Goal: Task Accomplishment & Management: Use online tool/utility

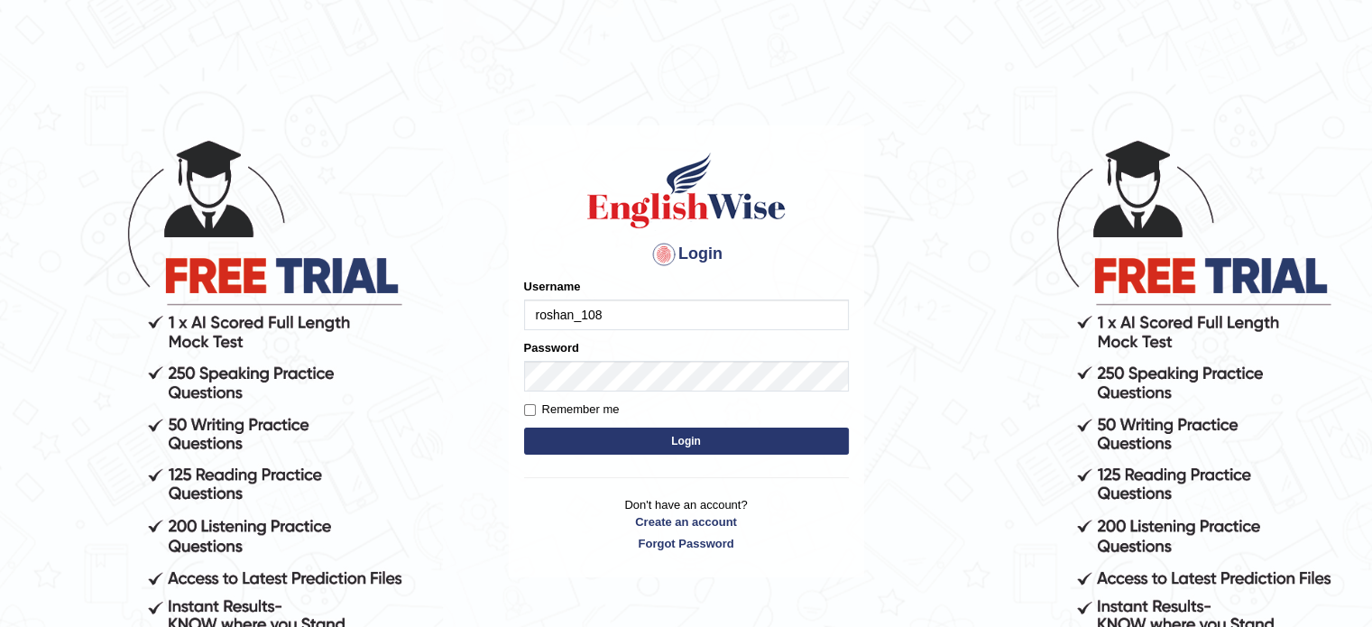
type input "roshan_108"
click at [678, 436] on button "Login" at bounding box center [686, 440] width 325 height 27
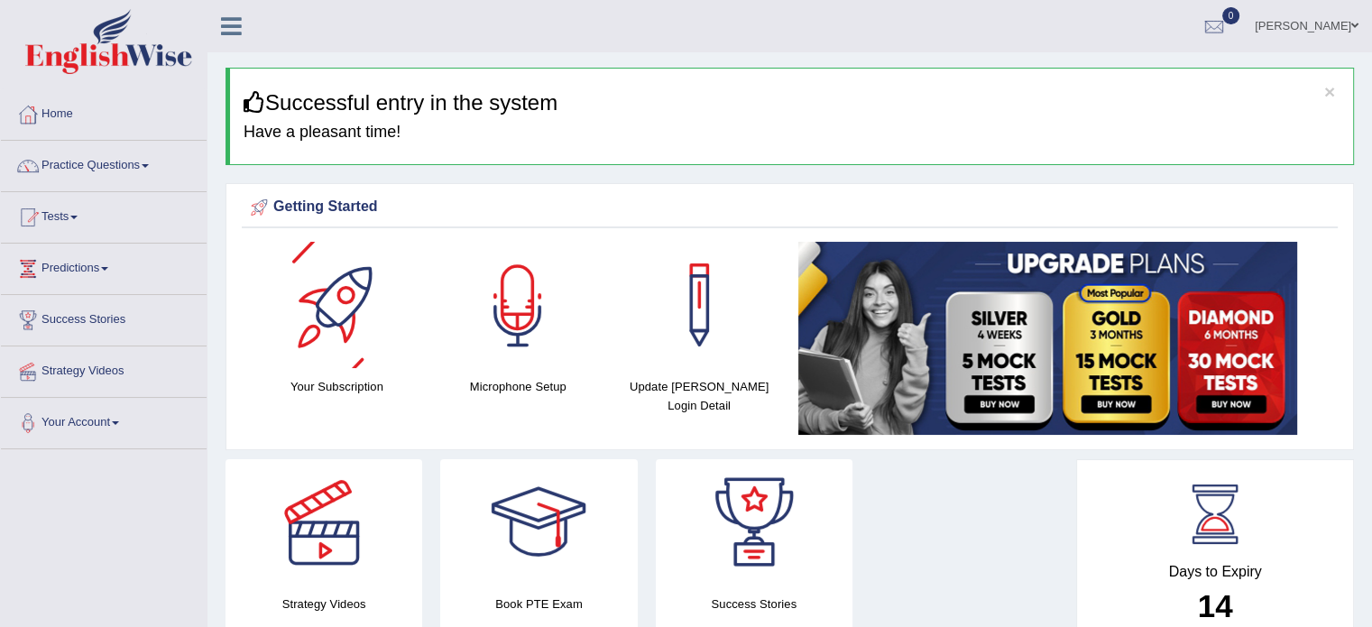
click at [517, 306] on div at bounding box center [517, 305] width 126 height 126
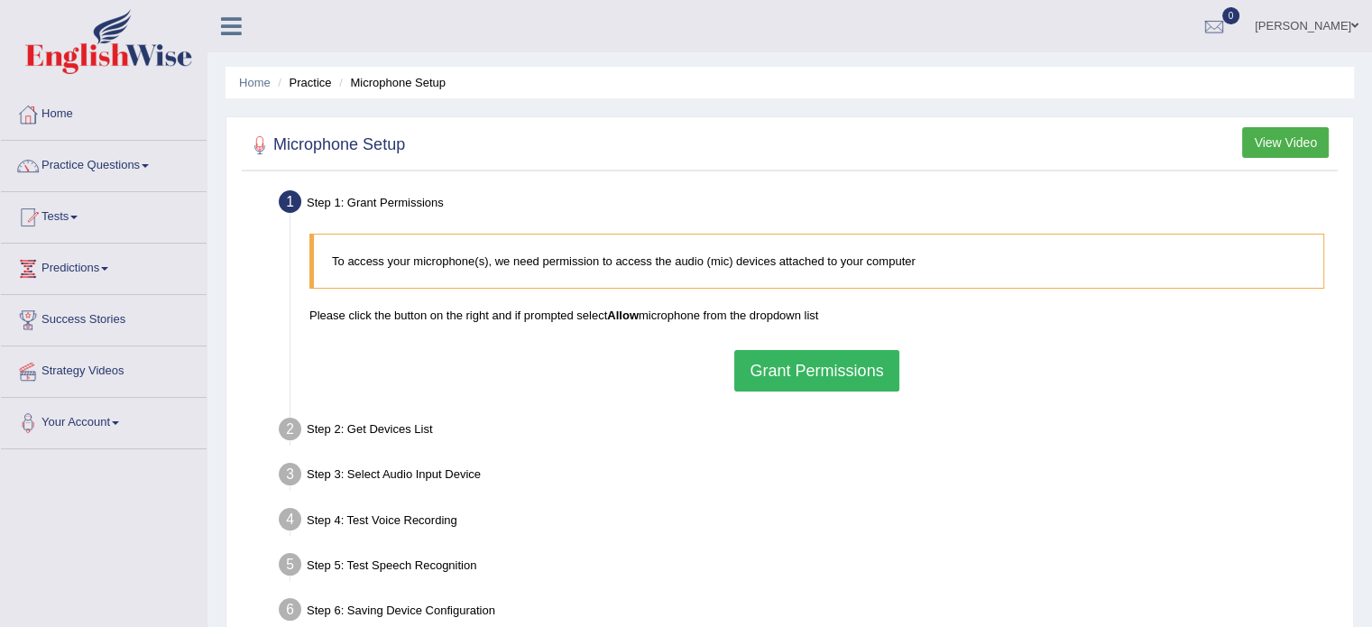
click at [813, 358] on button "Grant Permissions" at bounding box center [816, 370] width 164 height 41
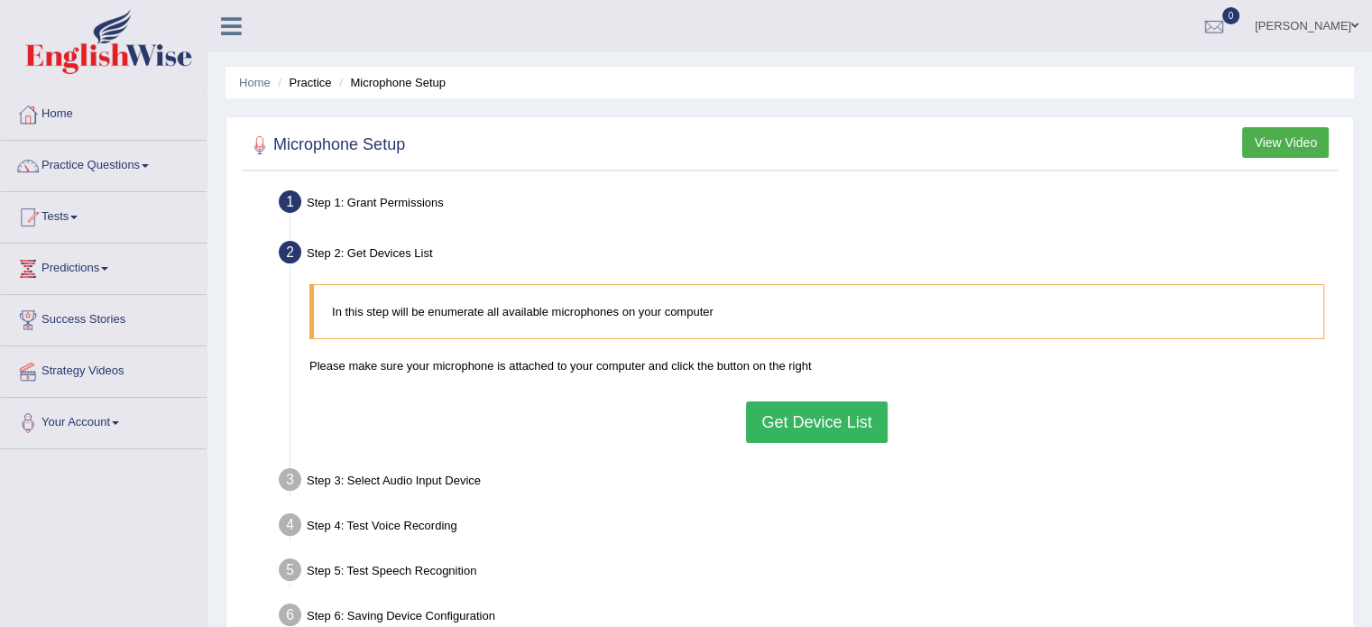
click at [790, 414] on button "Get Device List" at bounding box center [816, 421] width 141 height 41
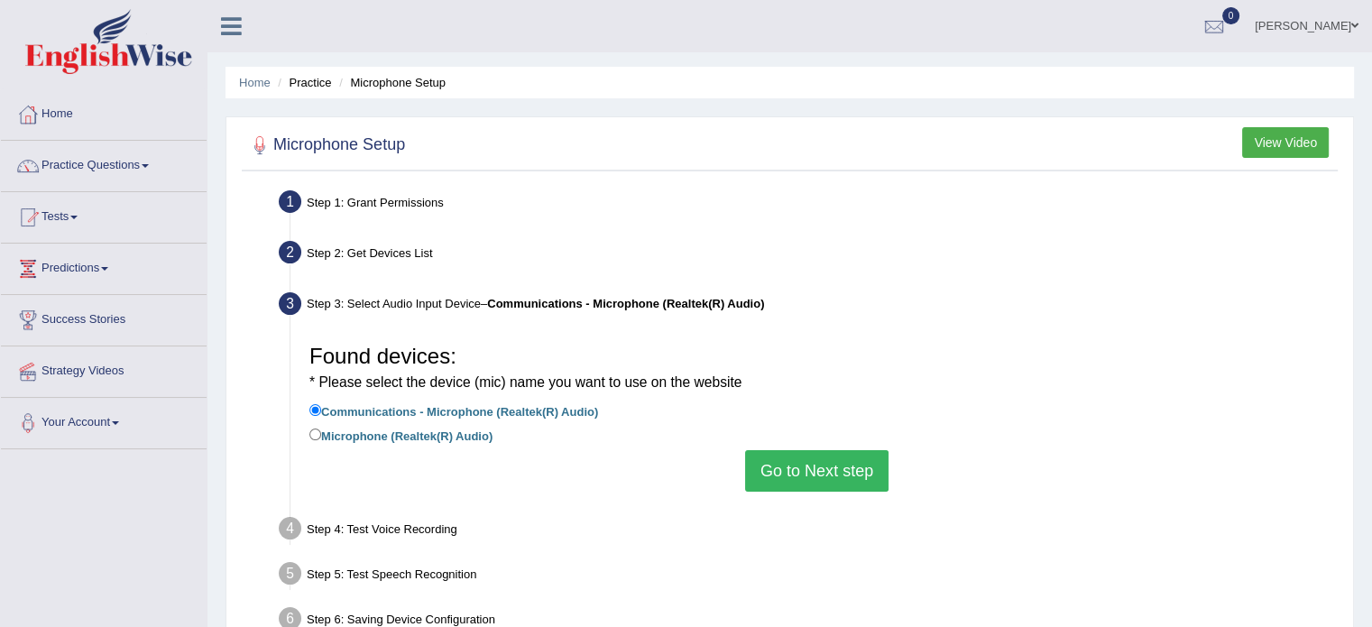
click at [811, 480] on button "Go to Next step" at bounding box center [816, 470] width 143 height 41
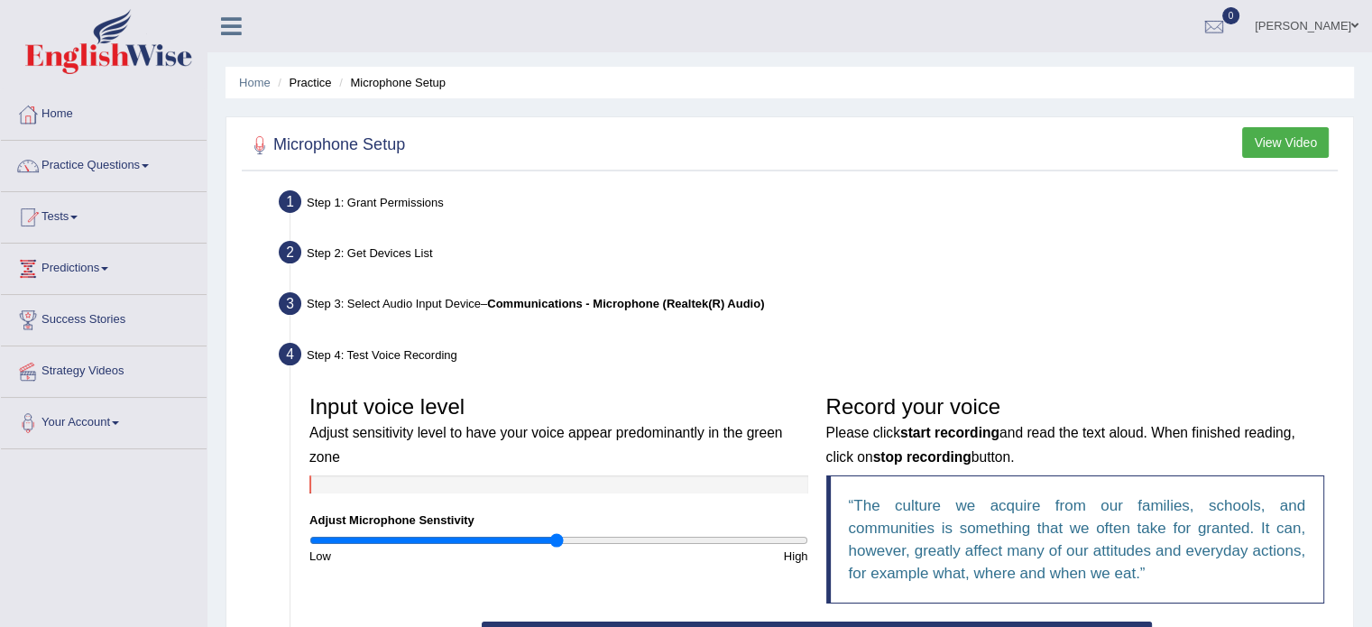
scroll to position [238, 0]
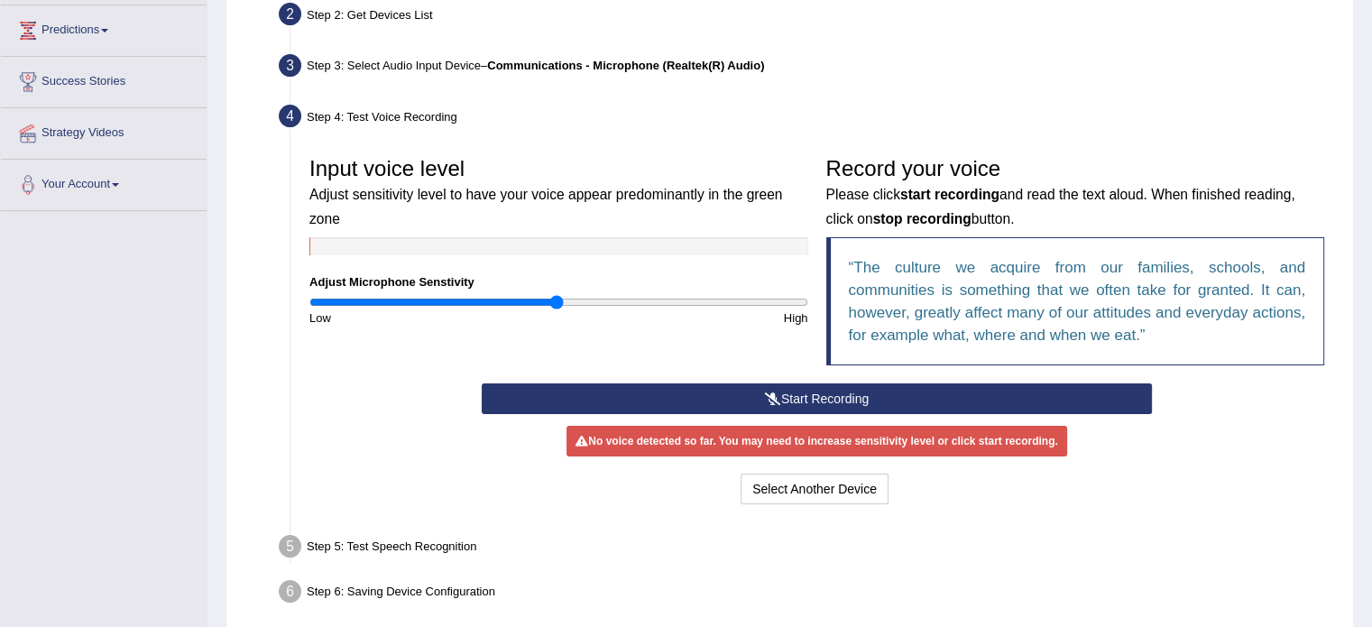
click at [794, 395] on button "Start Recording" at bounding box center [817, 398] width 670 height 31
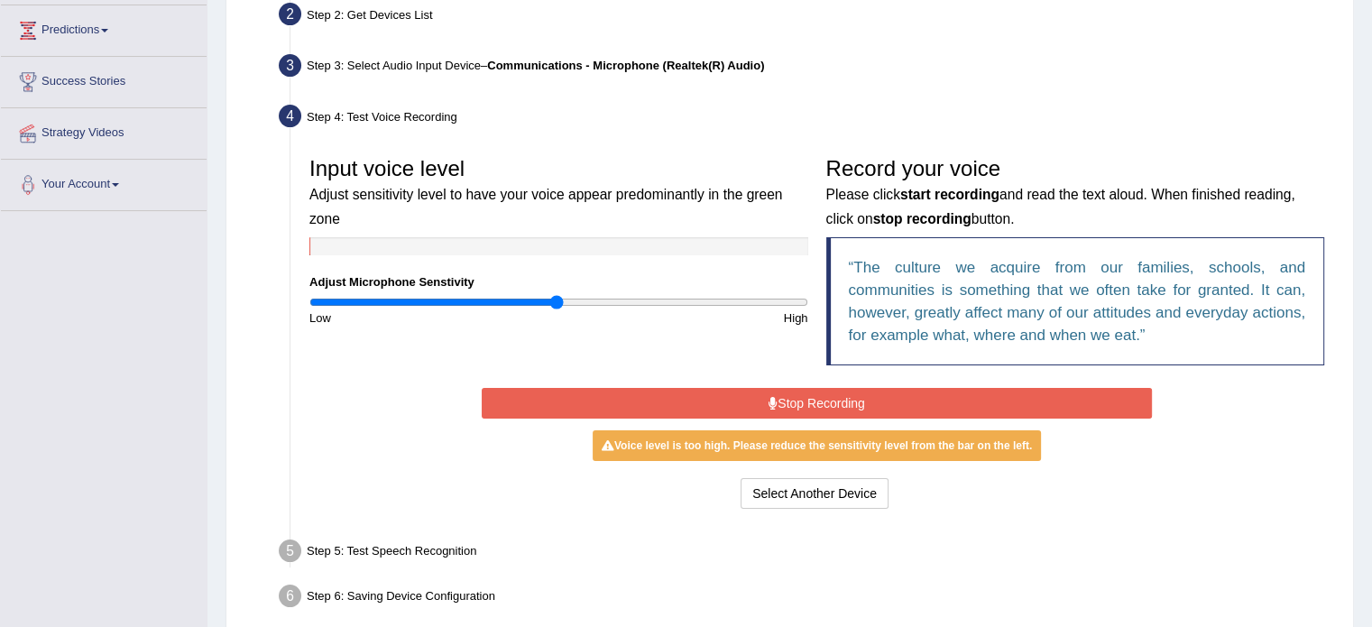
click at [801, 401] on button "Stop Recording" at bounding box center [817, 403] width 670 height 31
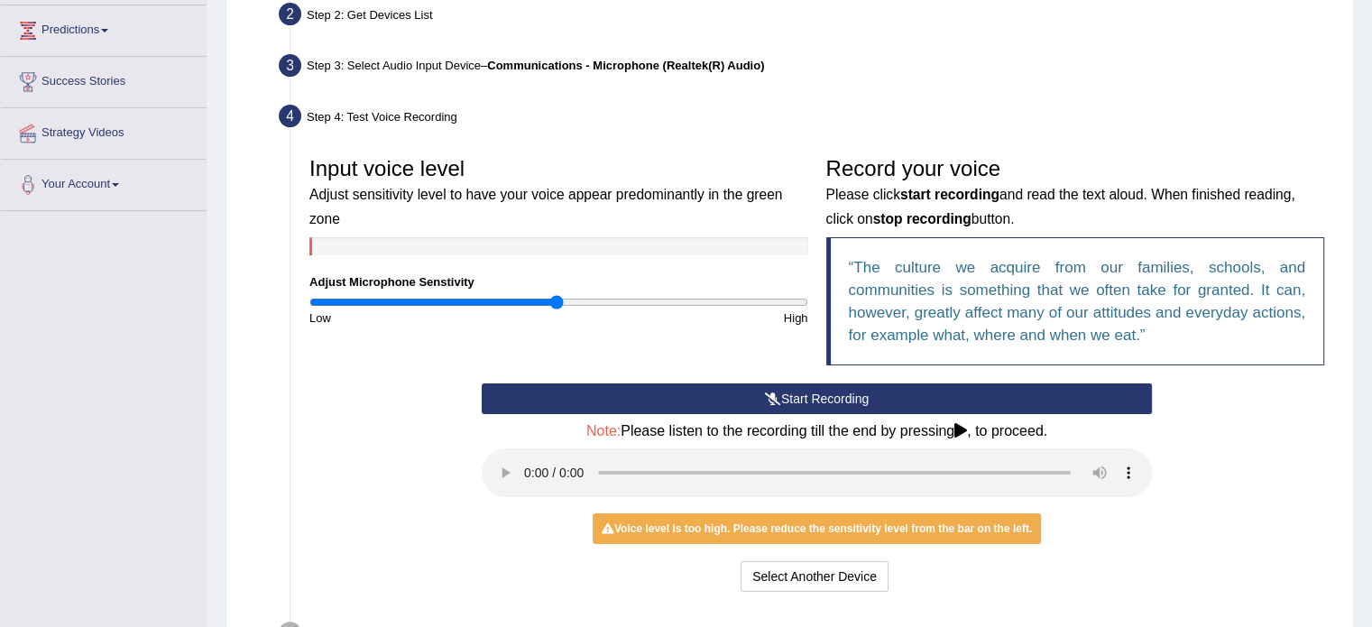
click at [801, 401] on button "Start Recording" at bounding box center [817, 398] width 670 height 31
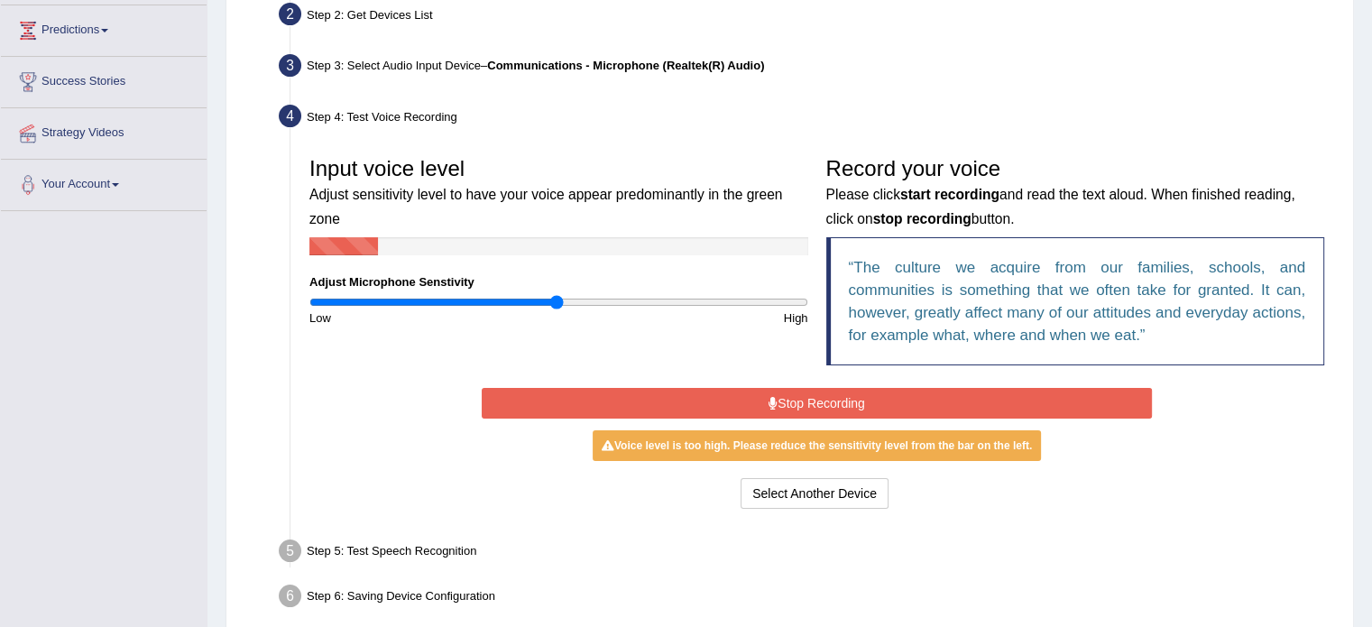
click at [801, 401] on button "Stop Recording" at bounding box center [817, 403] width 670 height 31
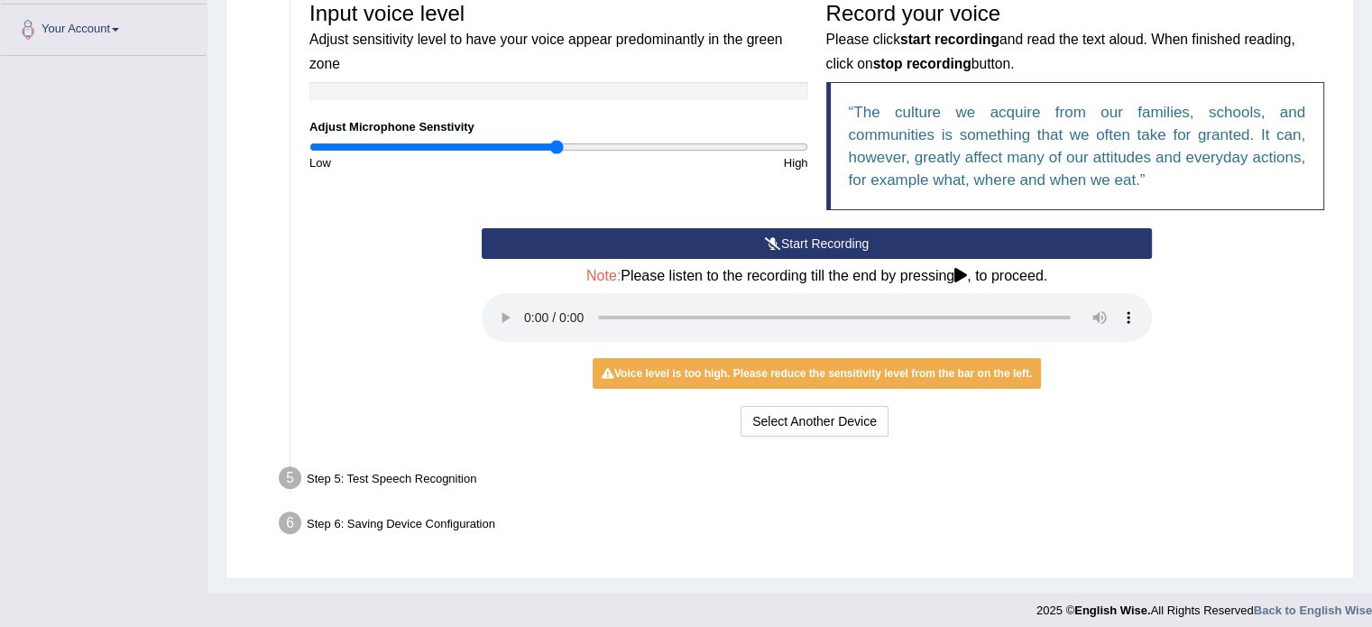
scroll to position [404, 0]
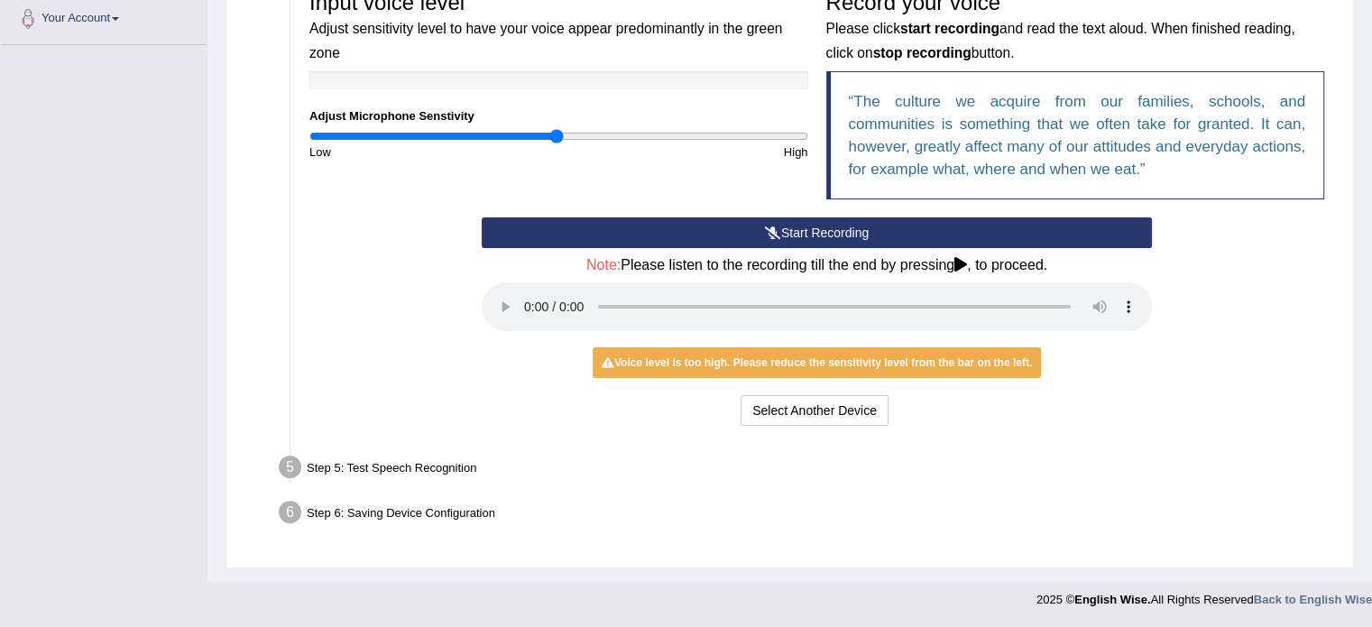
click at [957, 262] on h4 "Note: Please listen to the recording till the end by pressing , to proceed." at bounding box center [817, 265] width 670 height 16
click at [967, 263] on icon at bounding box center [960, 264] width 13 height 14
click at [422, 473] on div "Step 5: Test Speech Recognition" at bounding box center [808, 470] width 1074 height 40
click at [781, 418] on button "Select Another Device" at bounding box center [814, 410] width 148 height 31
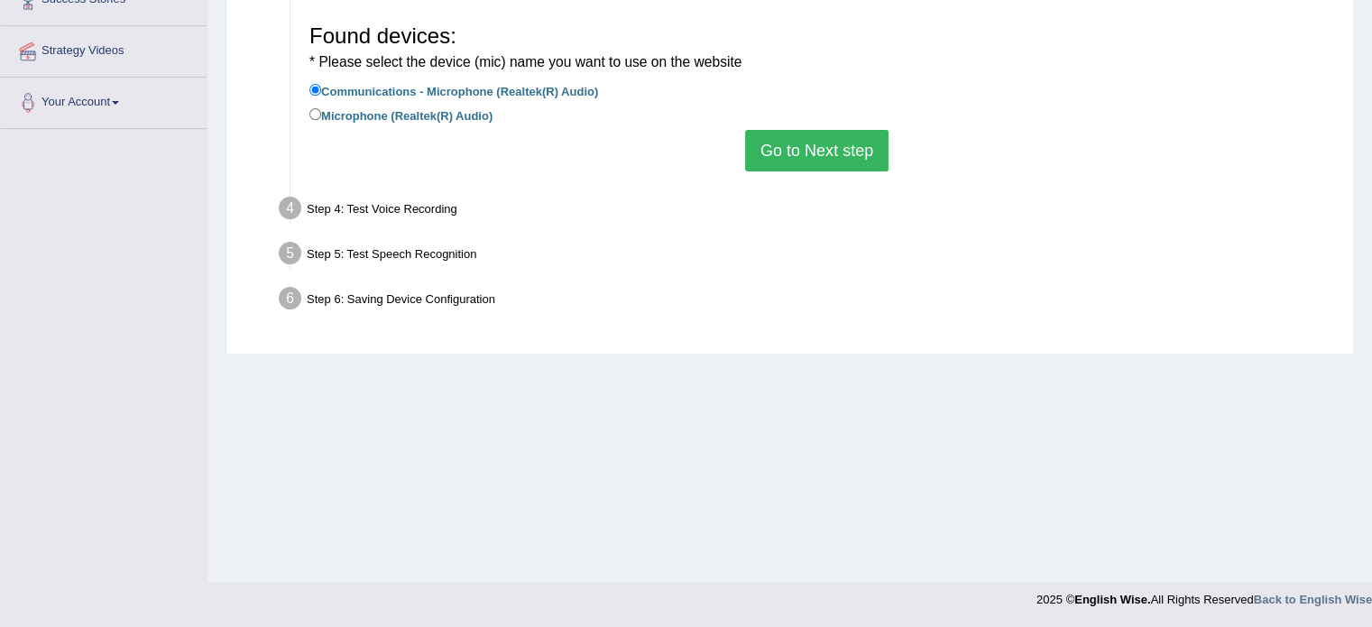
click at [794, 149] on button "Go to Next step" at bounding box center [816, 150] width 143 height 41
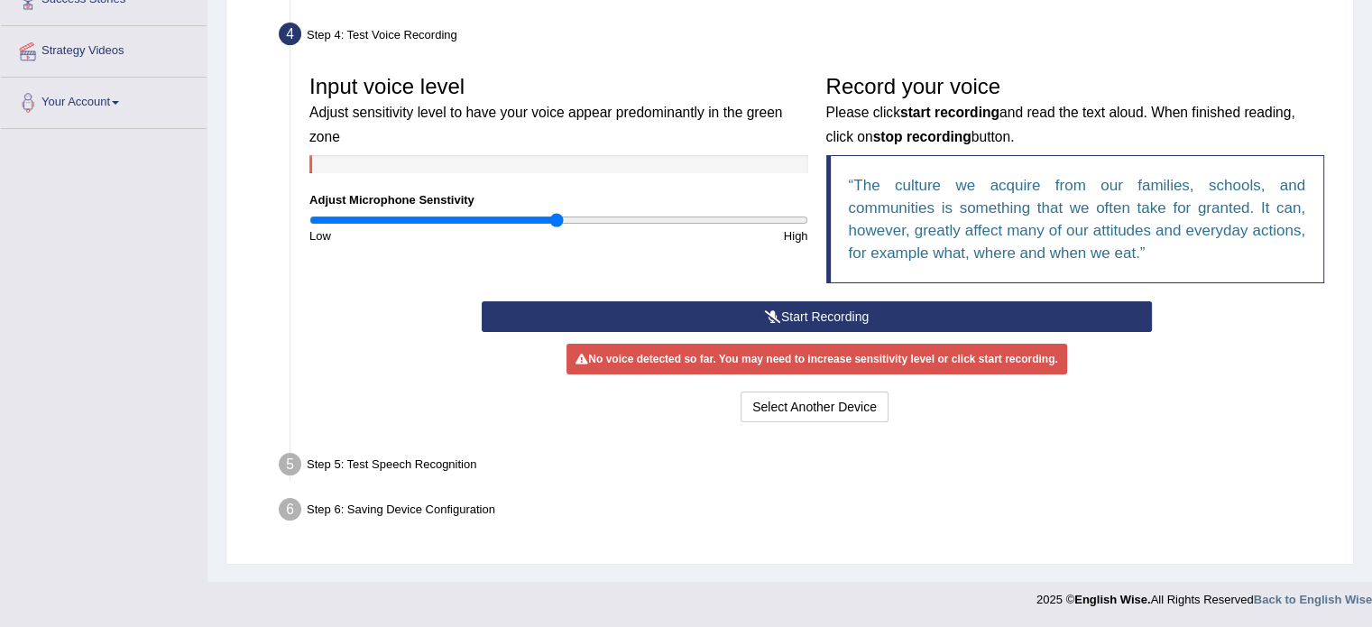
click at [458, 474] on div "Step 5: Test Speech Recognition" at bounding box center [808, 467] width 1074 height 40
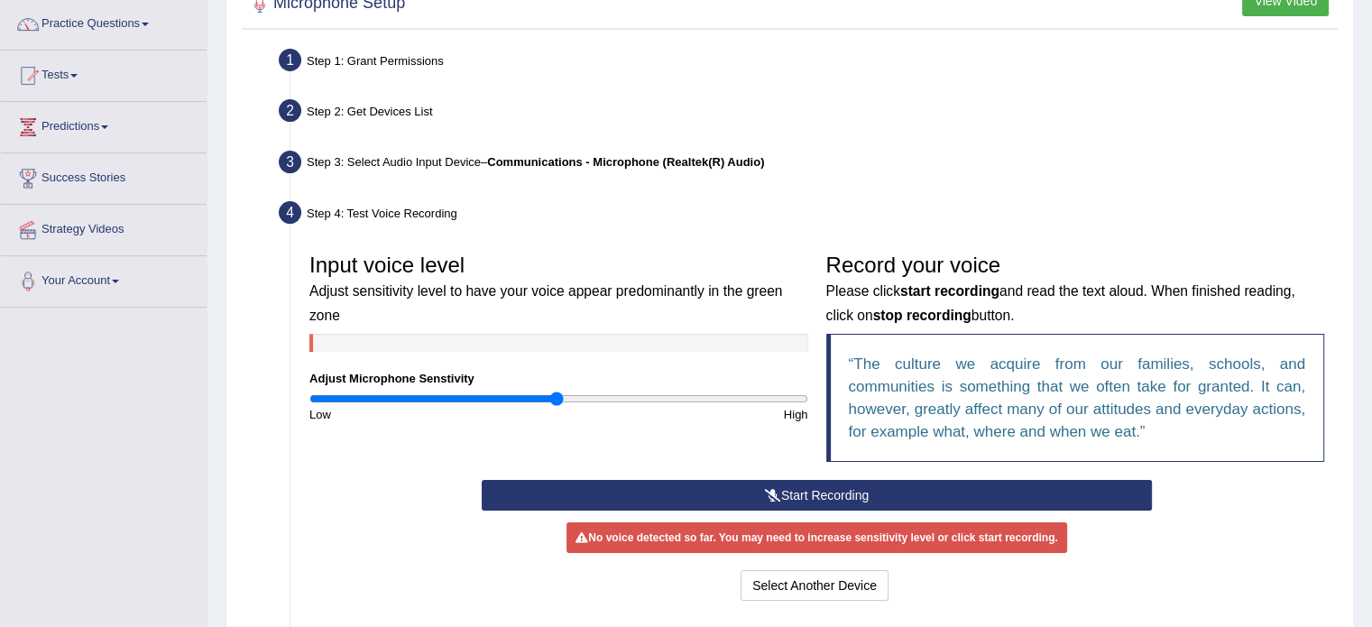
scroll to position [0, 0]
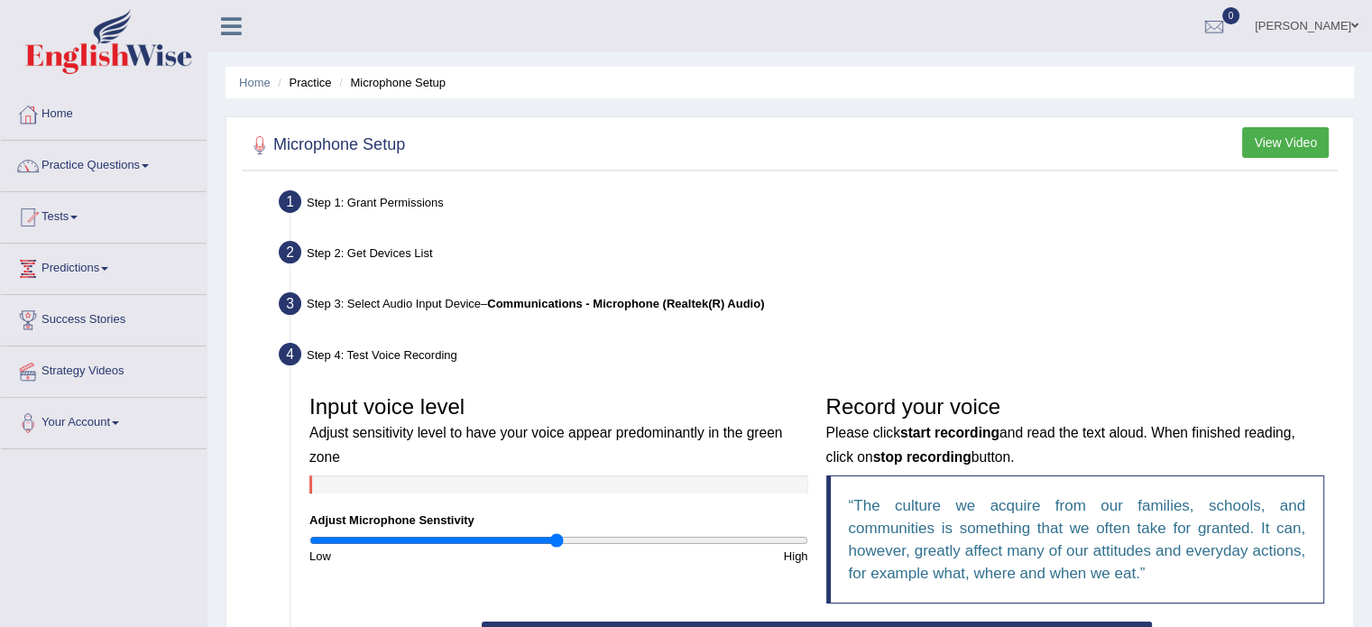
click at [1270, 147] on button "View Video" at bounding box center [1285, 142] width 87 height 31
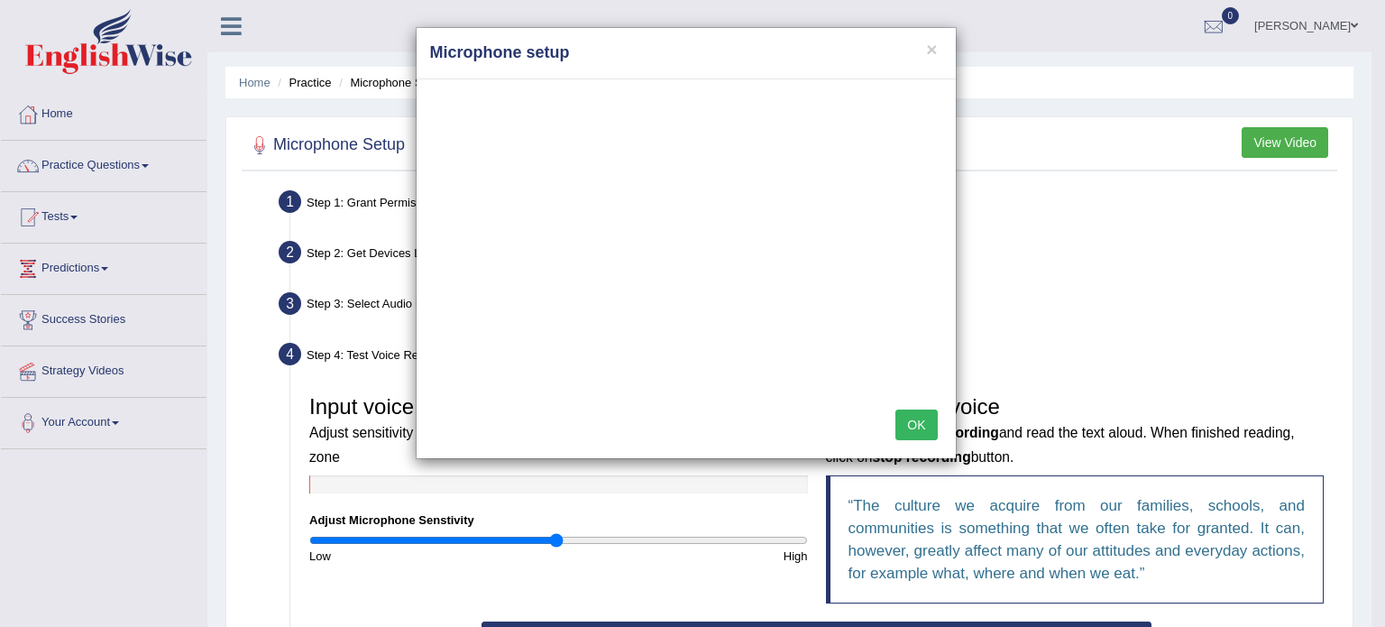
click at [917, 424] on button "OK" at bounding box center [915, 424] width 41 height 31
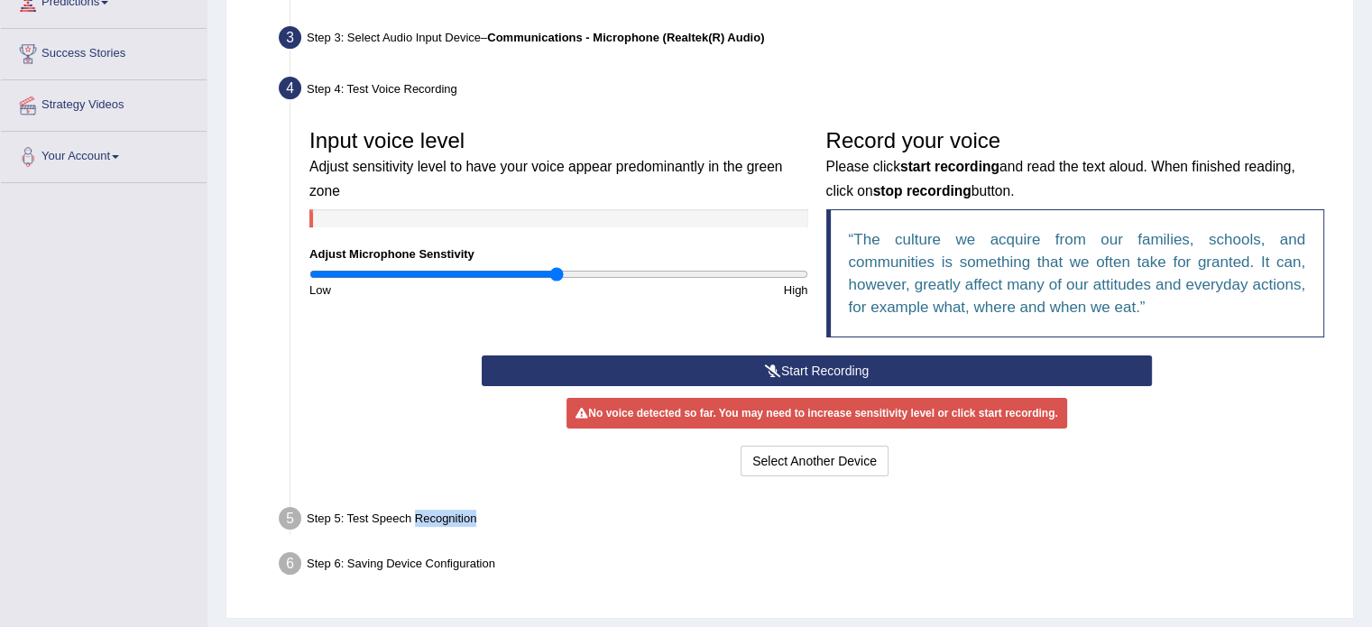
scroll to position [267, 0]
click at [809, 372] on button "Start Recording" at bounding box center [817, 369] width 670 height 31
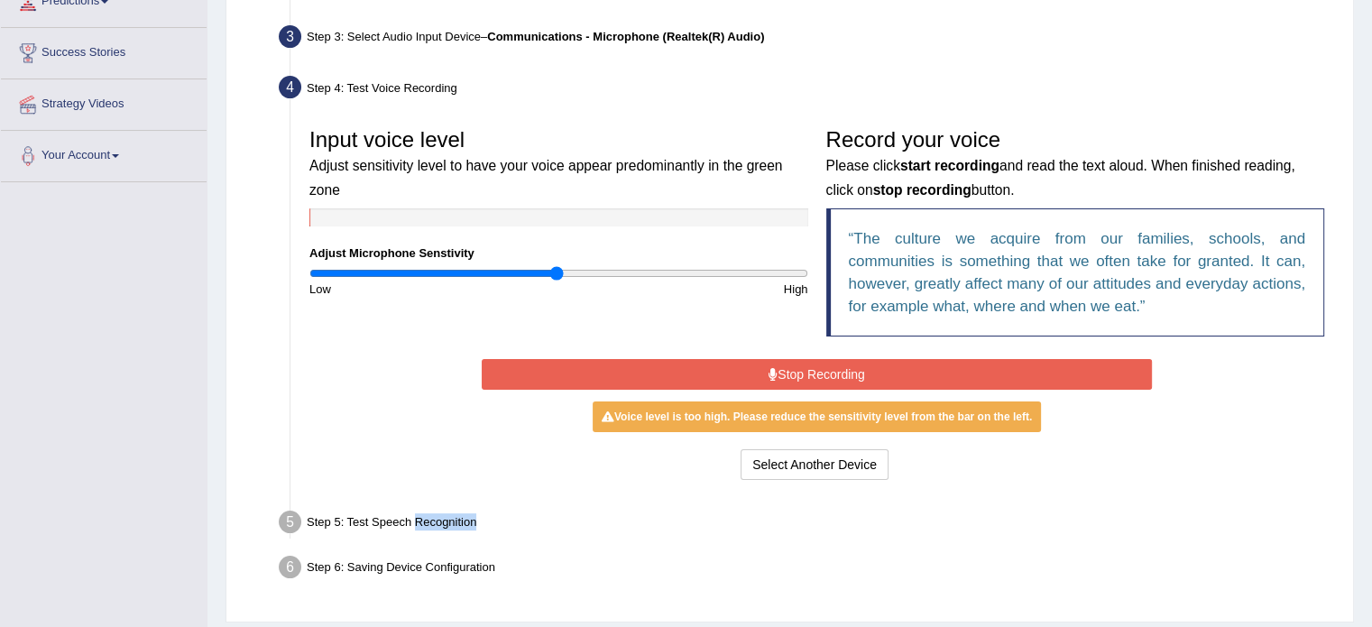
click at [809, 372] on button "Stop Recording" at bounding box center [817, 374] width 670 height 31
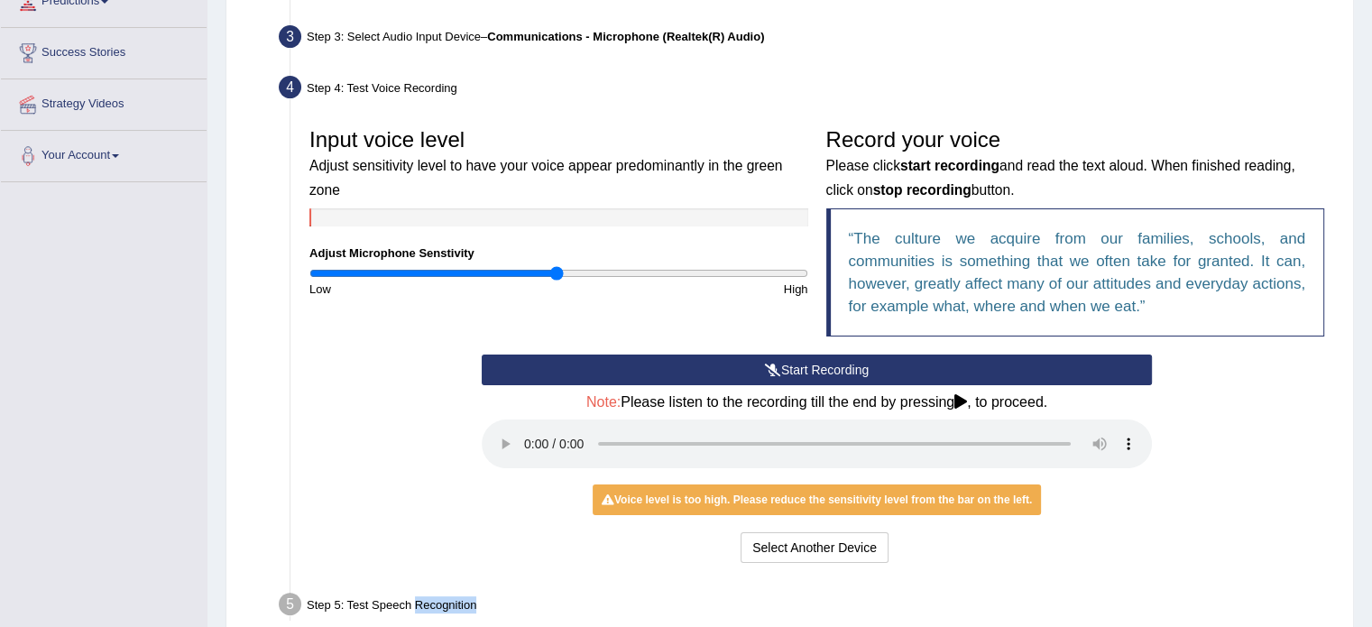
click at [798, 373] on button "Start Recording" at bounding box center [817, 369] width 670 height 31
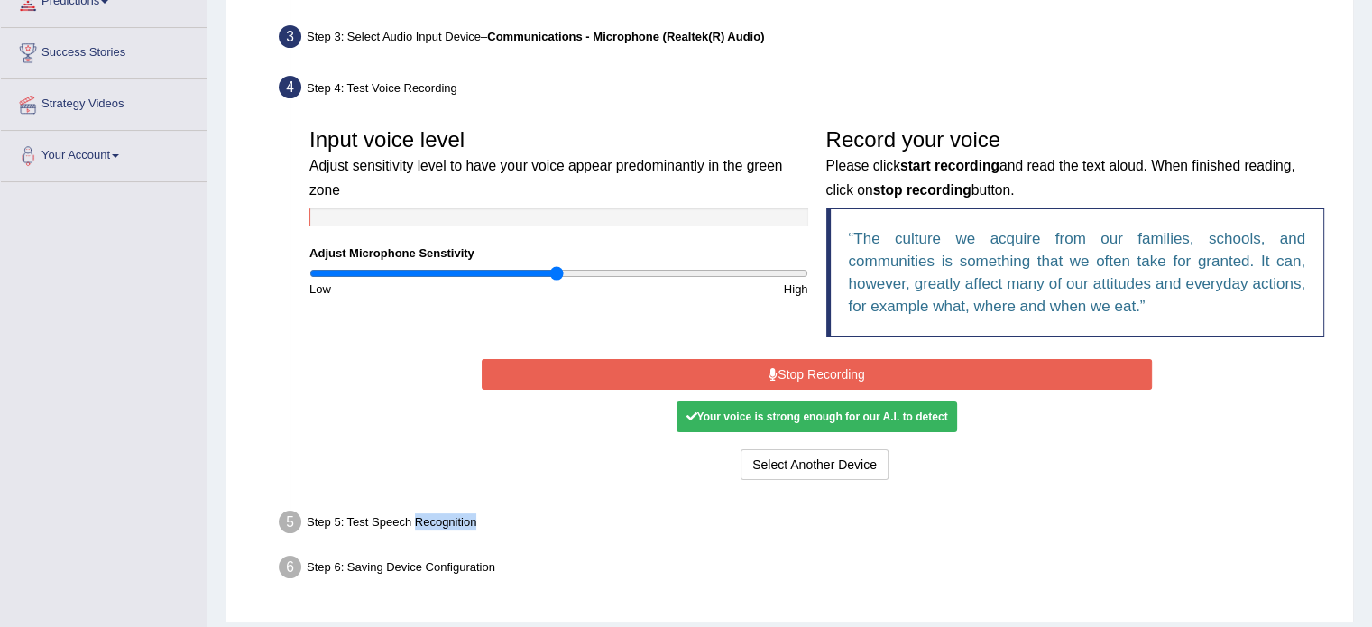
click at [808, 366] on button "Stop Recording" at bounding box center [817, 374] width 670 height 31
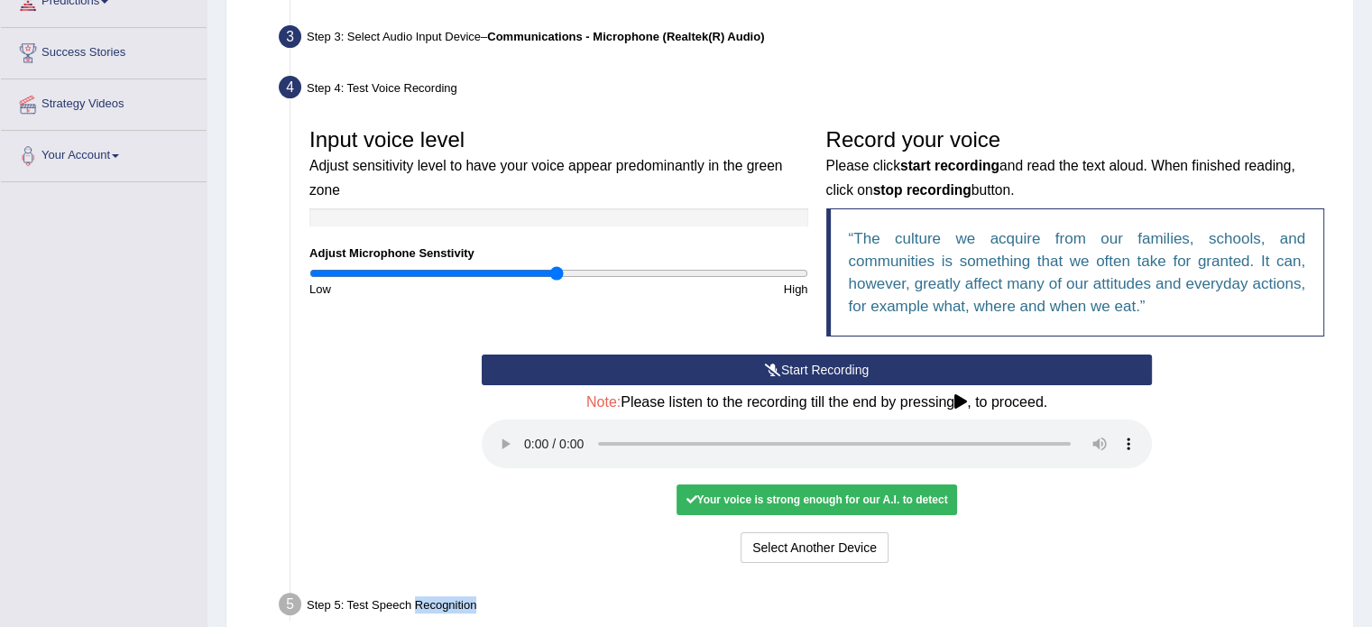
scroll to position [404, 0]
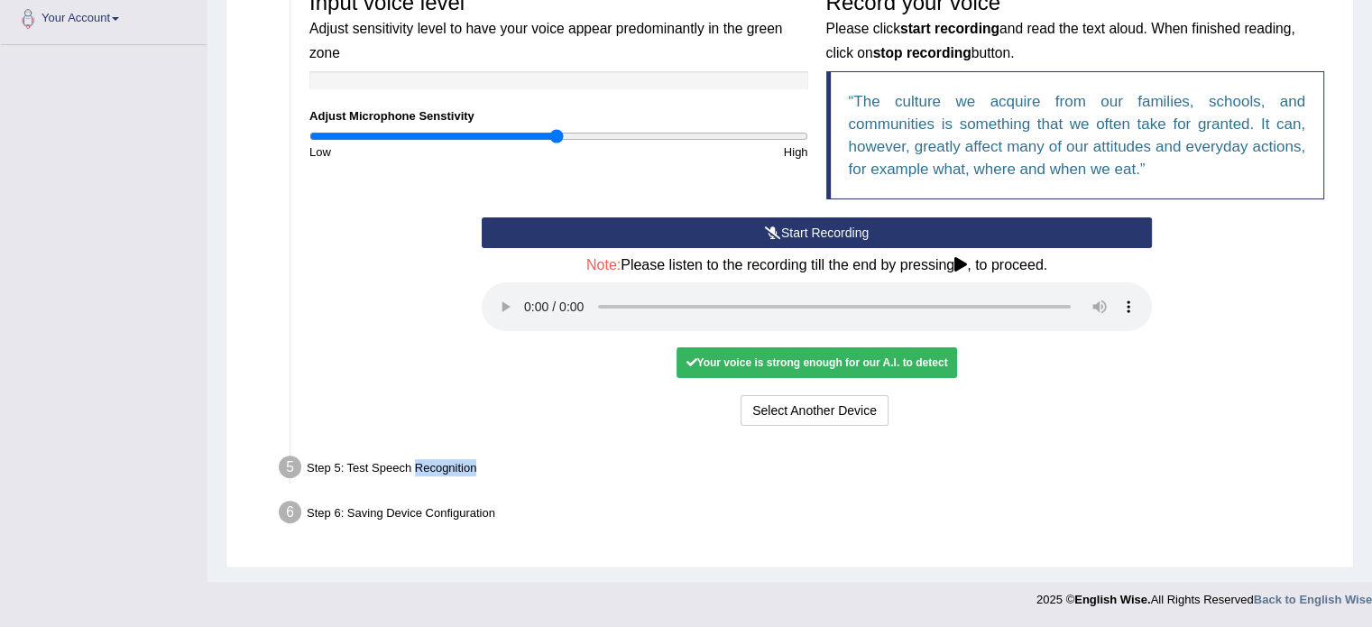
click at [411, 464] on div "Step 5: Test Speech Recognition" at bounding box center [808, 470] width 1074 height 40
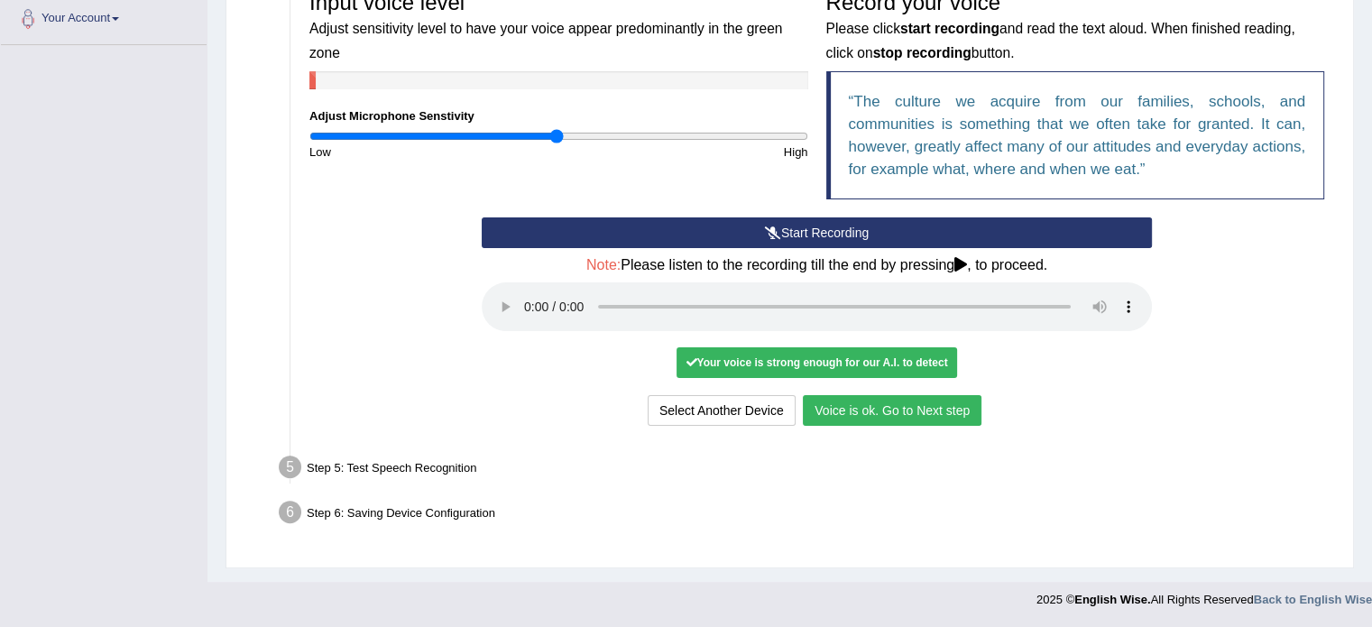
click at [890, 414] on button "Voice is ok. Go to Next step" at bounding box center [892, 410] width 179 height 31
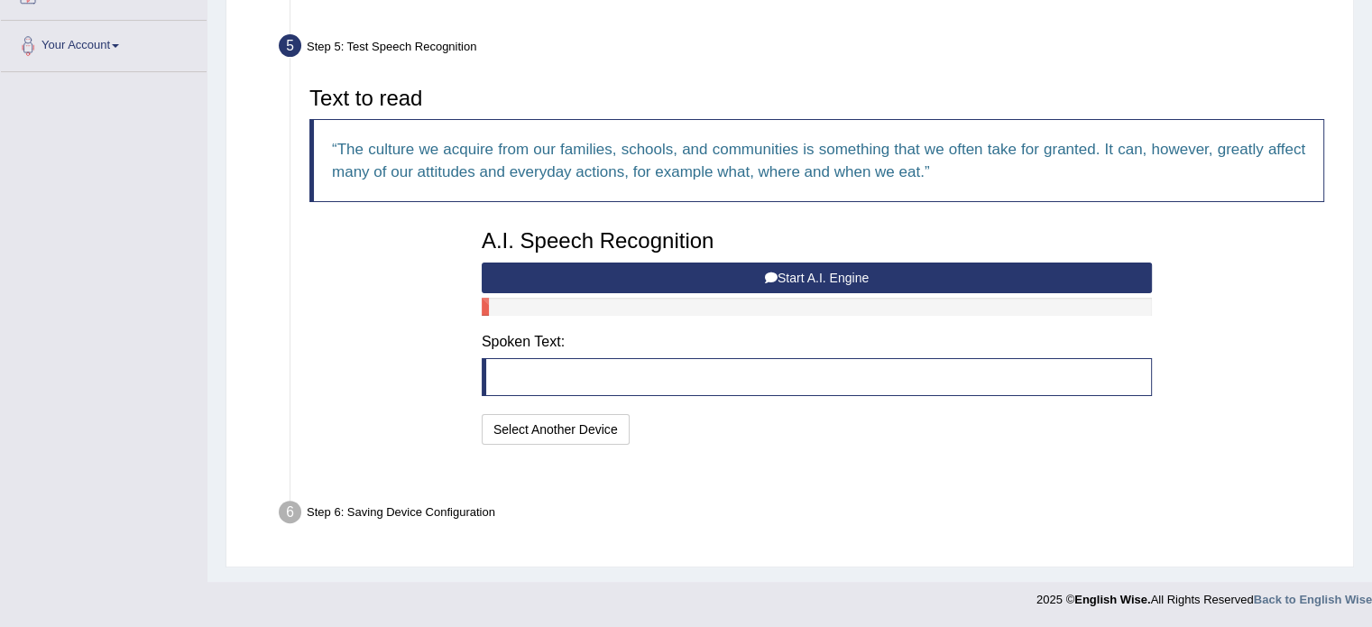
scroll to position [332, 0]
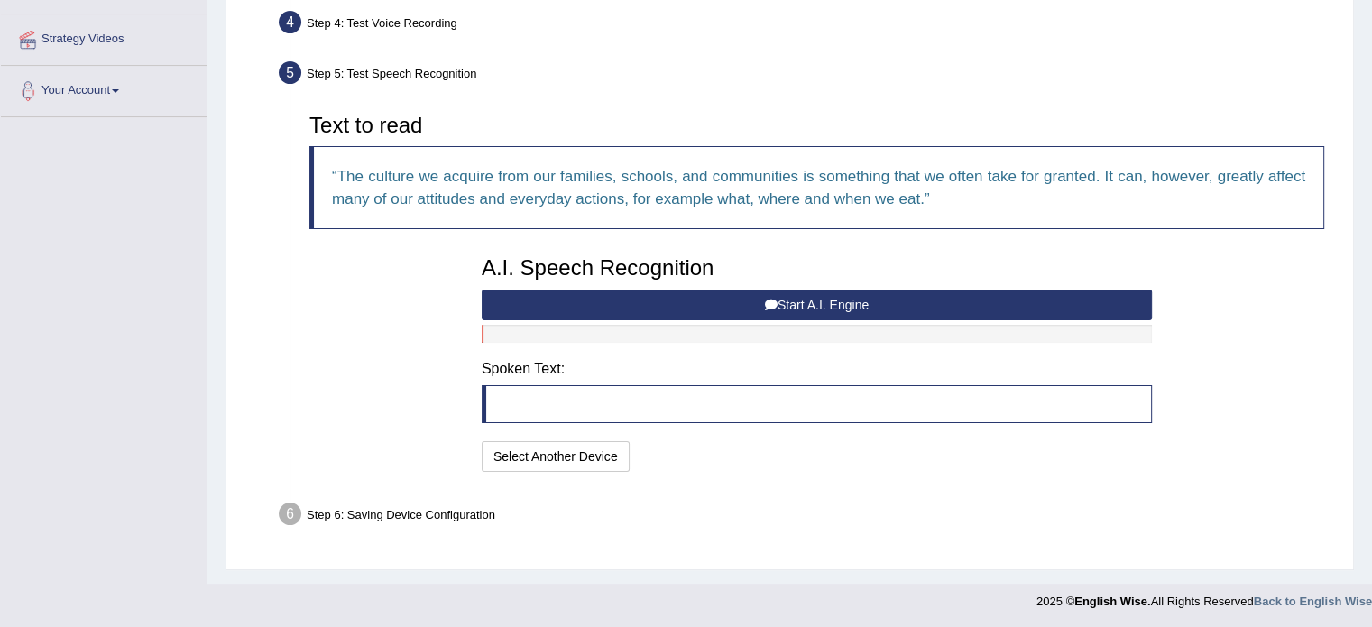
click at [813, 301] on button "Start A.I. Engine" at bounding box center [817, 304] width 670 height 31
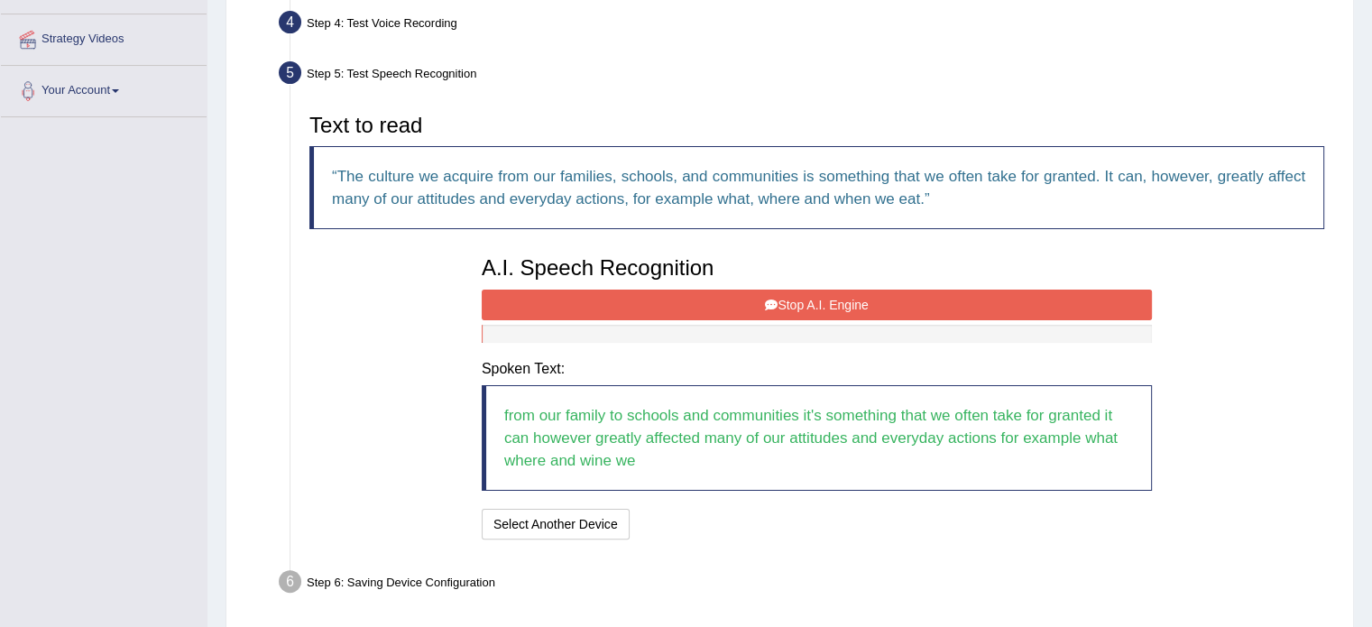
click at [813, 301] on button "Stop A.I. Engine" at bounding box center [817, 304] width 670 height 31
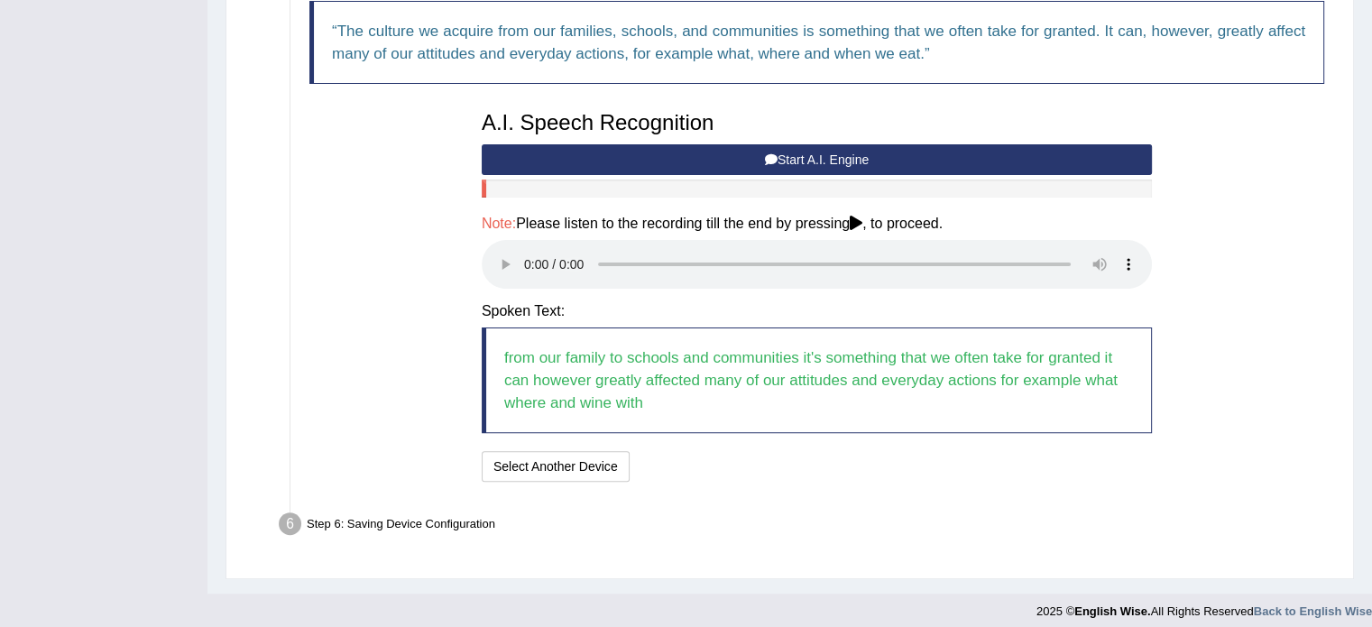
scroll to position [487, 0]
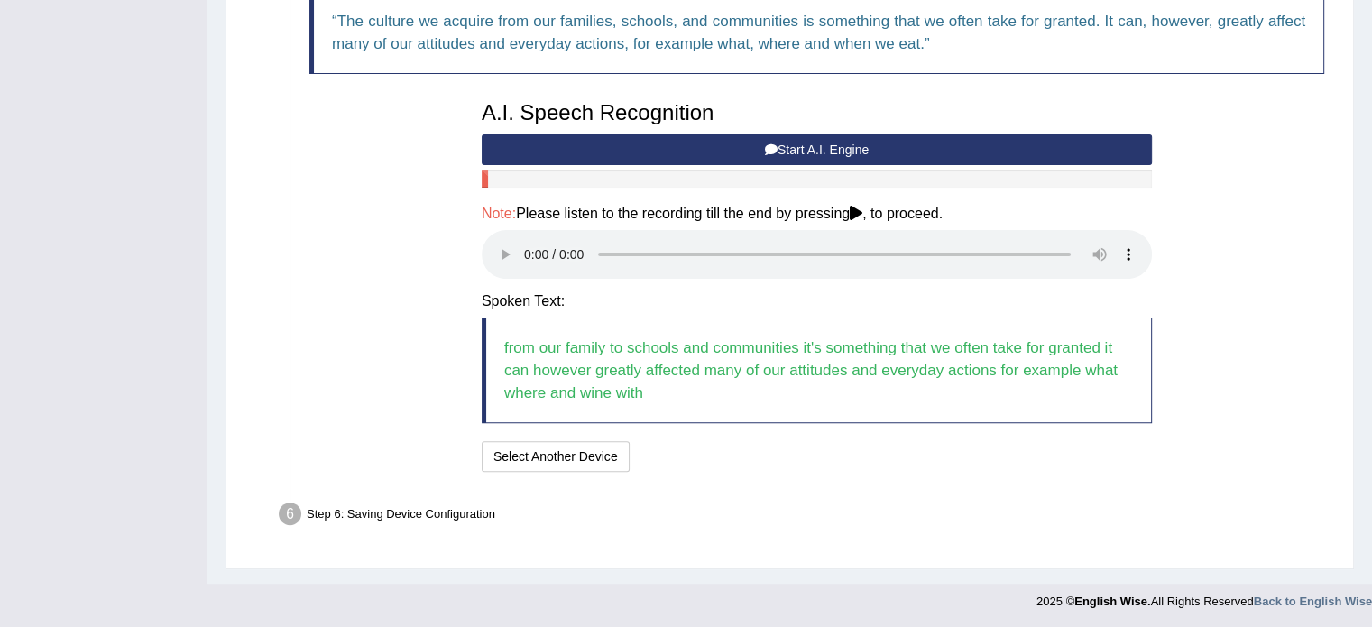
click at [796, 146] on button "Start A.I. Engine" at bounding box center [817, 149] width 670 height 31
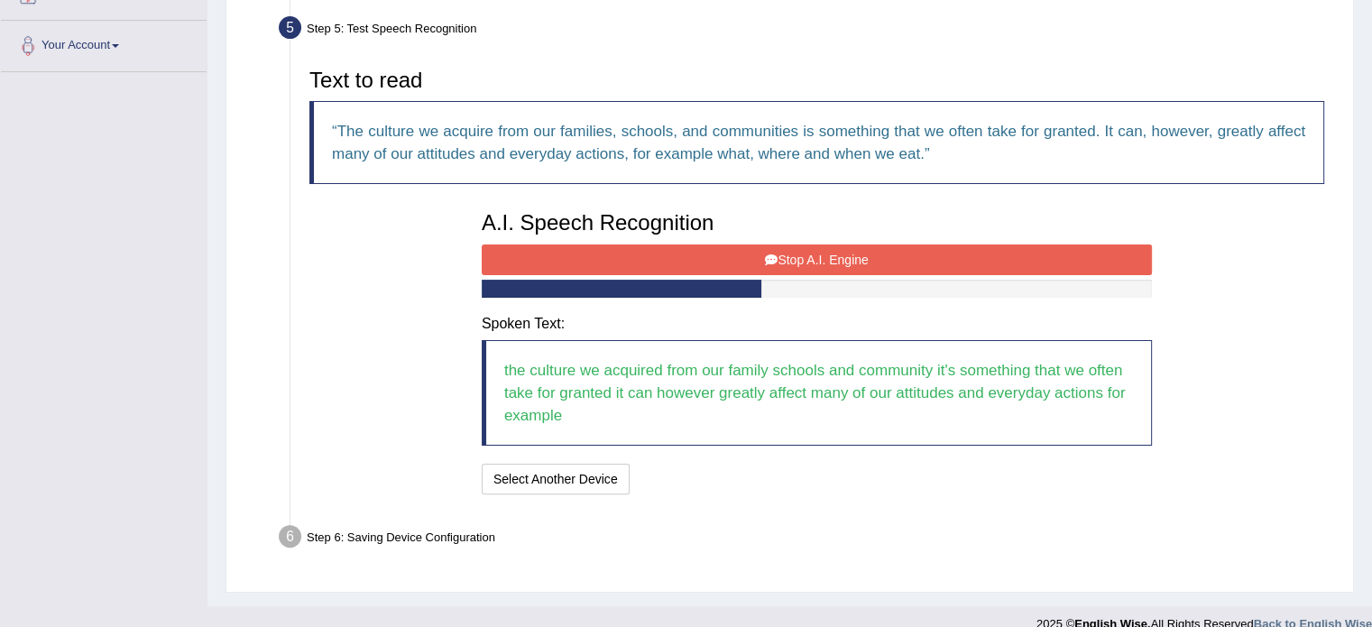
scroll to position [399, 0]
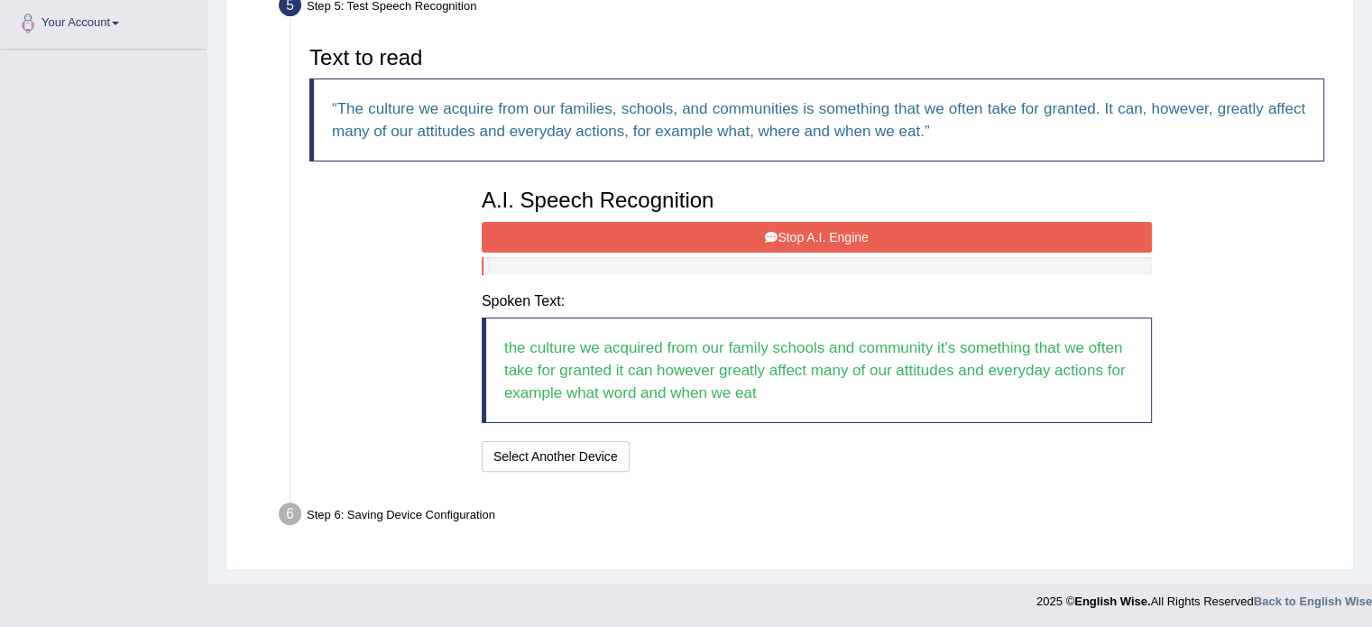
click at [1008, 224] on button "Stop A.I. Engine" at bounding box center [817, 237] width 670 height 31
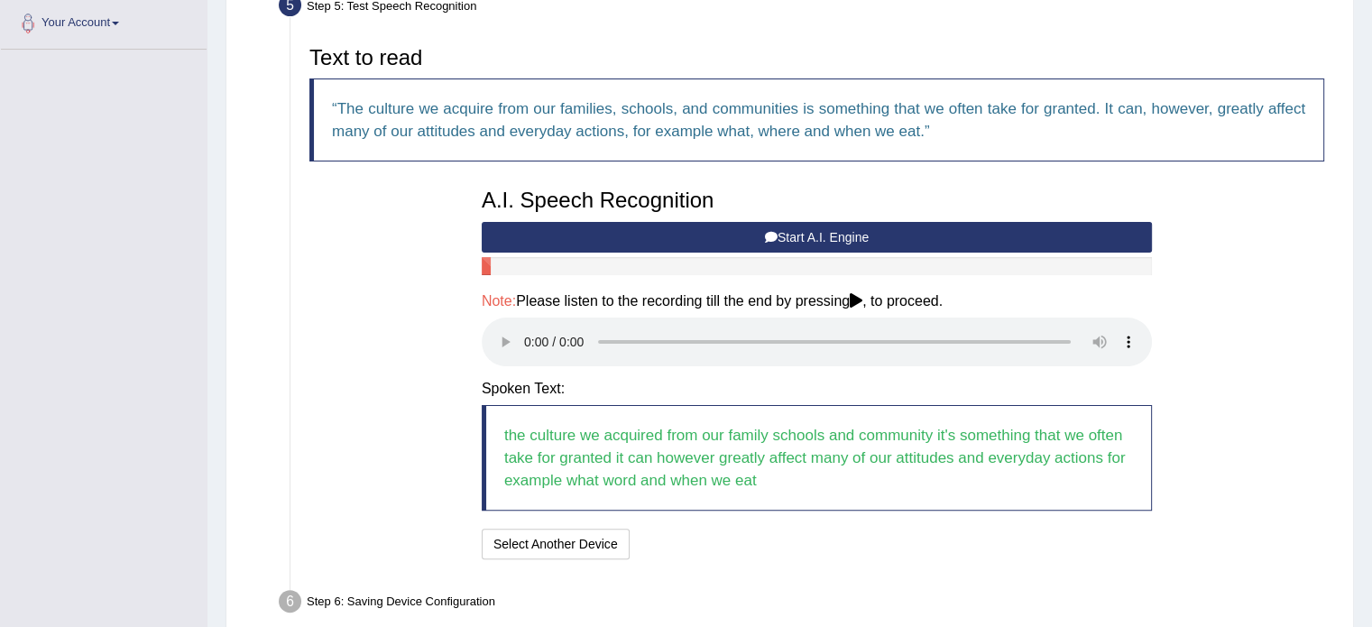
scroll to position [487, 0]
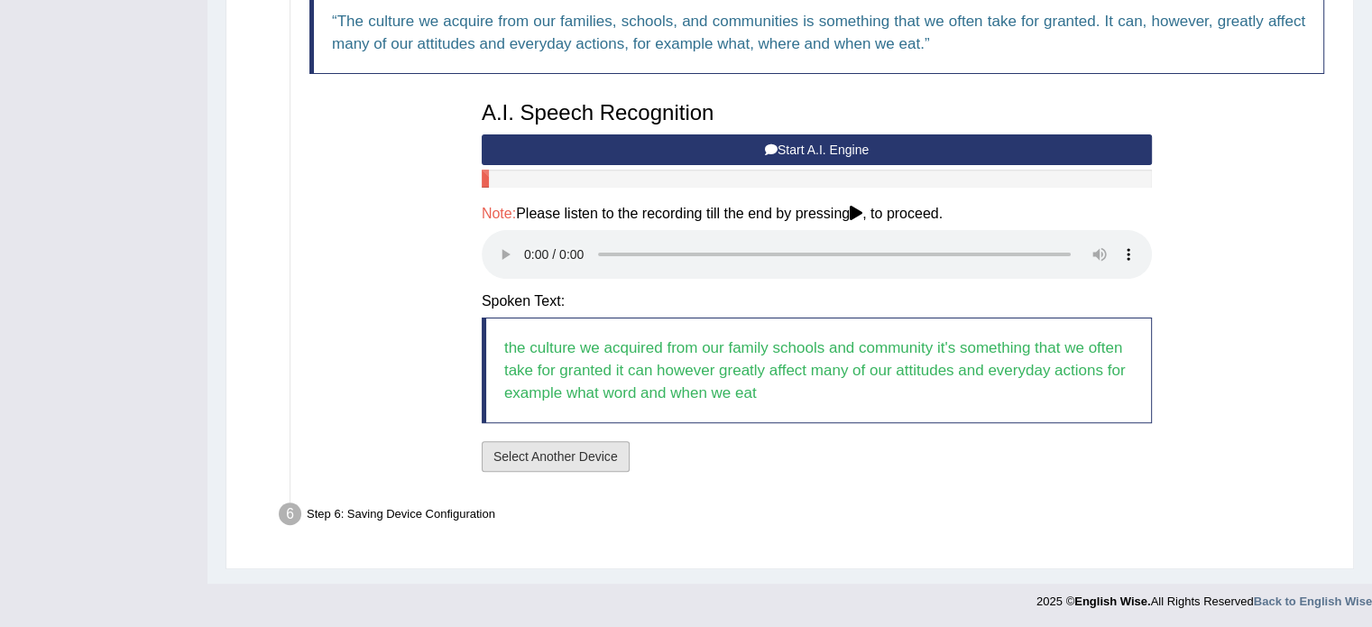
click at [541, 458] on button "Select Another Device" at bounding box center [556, 456] width 148 height 31
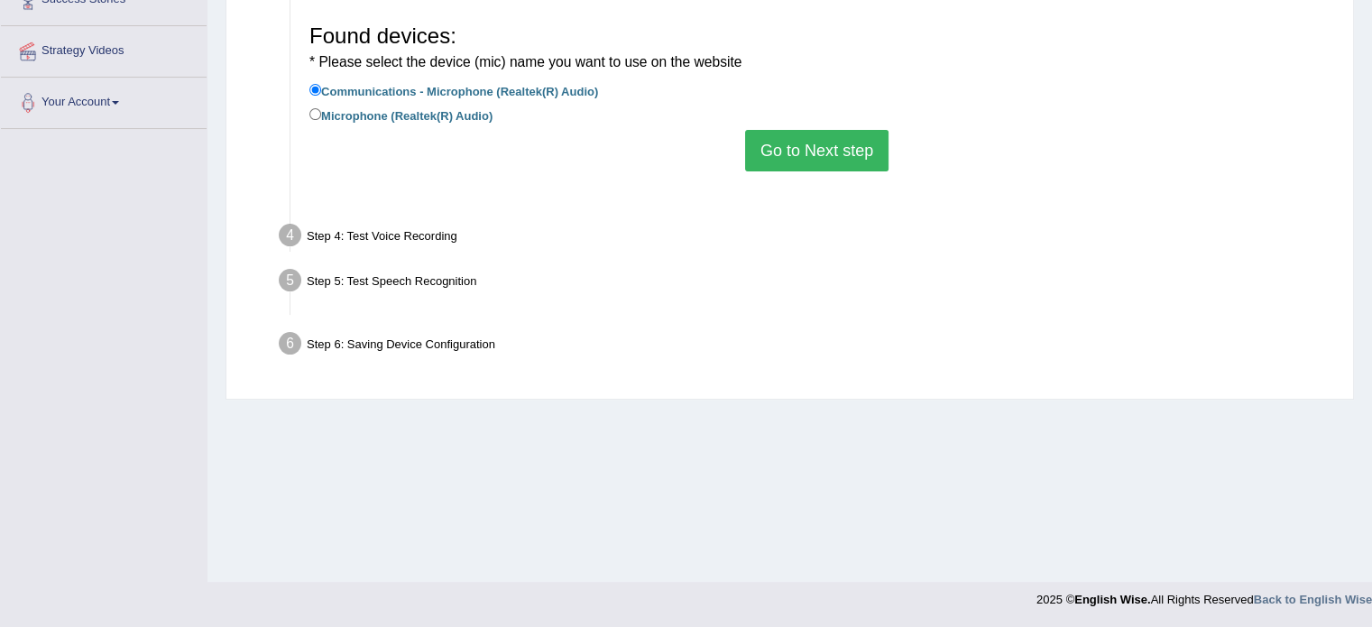
scroll to position [320, 0]
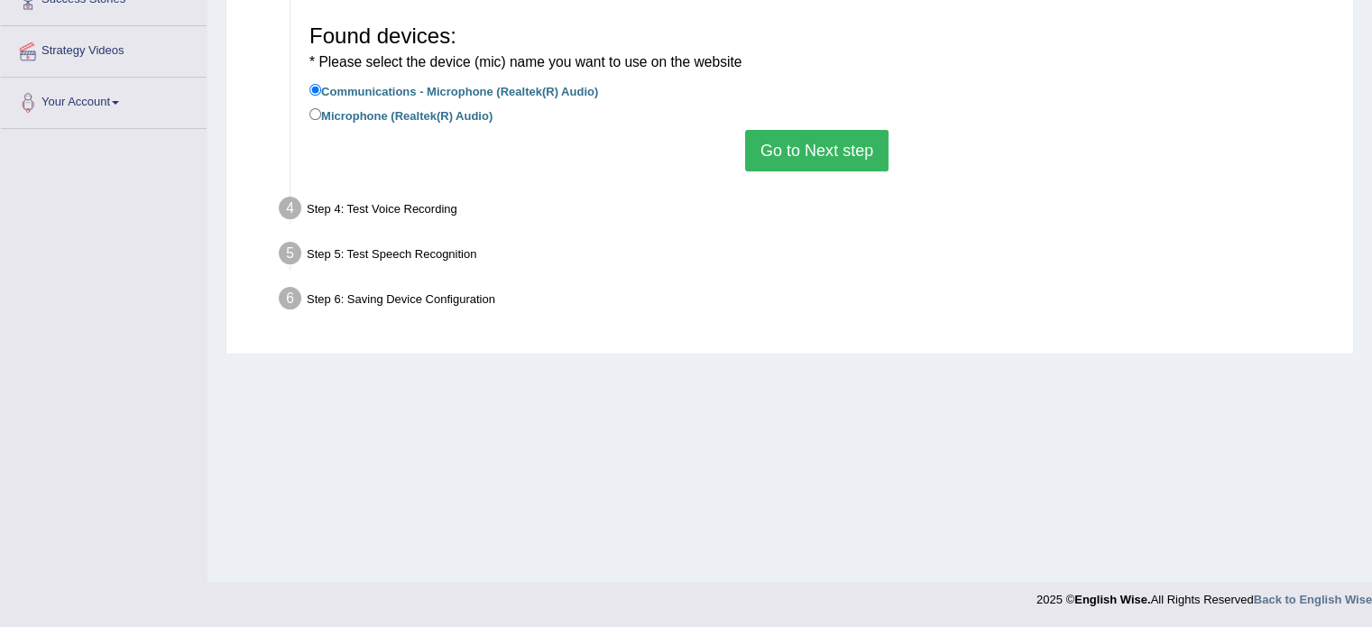
click at [810, 135] on button "Go to Next step" at bounding box center [816, 150] width 143 height 41
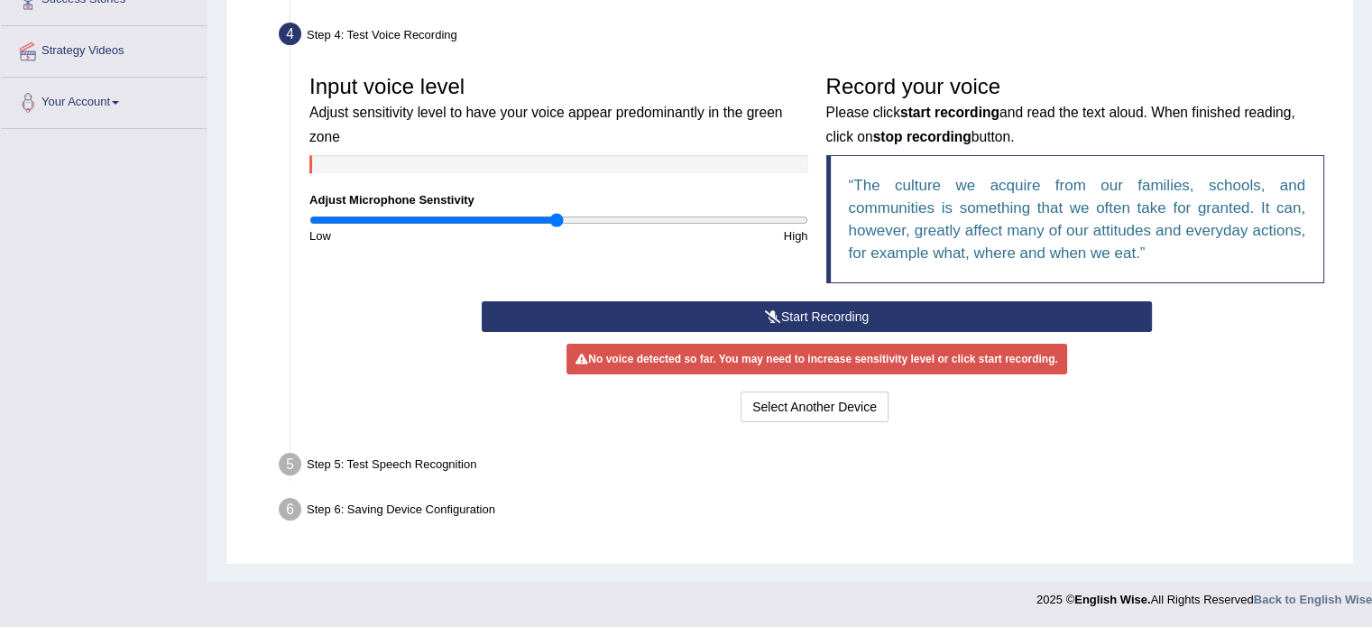
click at [861, 314] on button "Start Recording" at bounding box center [817, 316] width 670 height 31
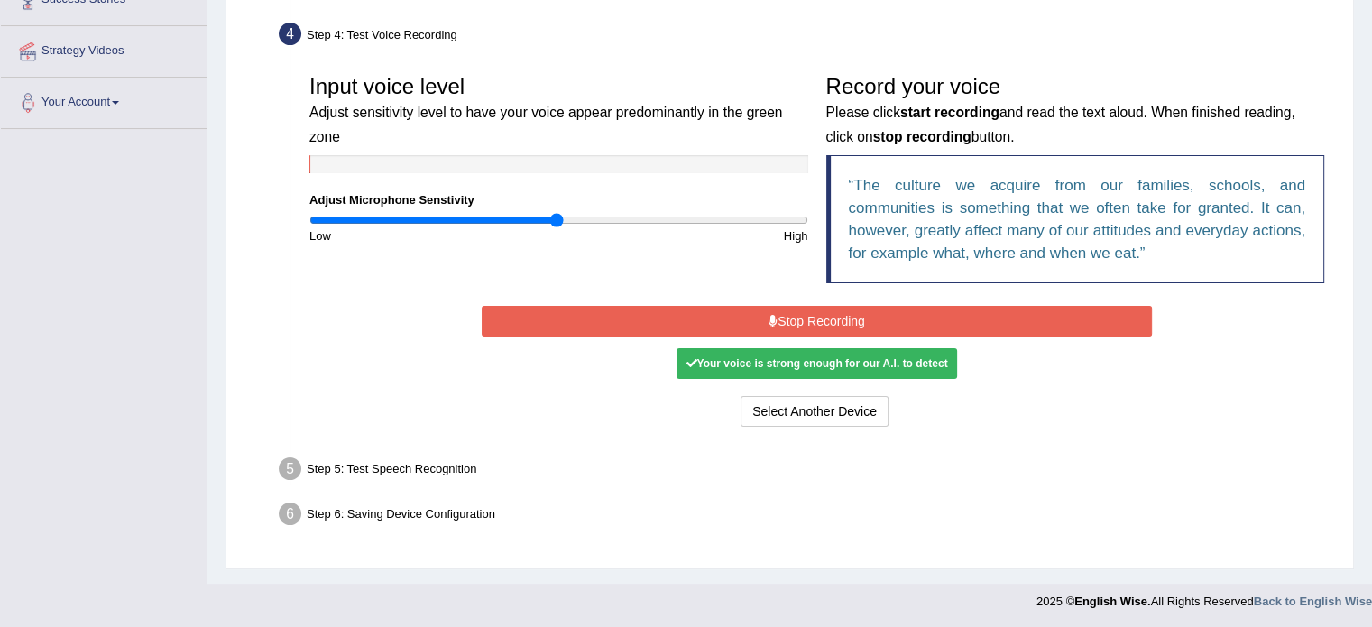
click at [861, 314] on button "Stop Recording" at bounding box center [817, 321] width 670 height 31
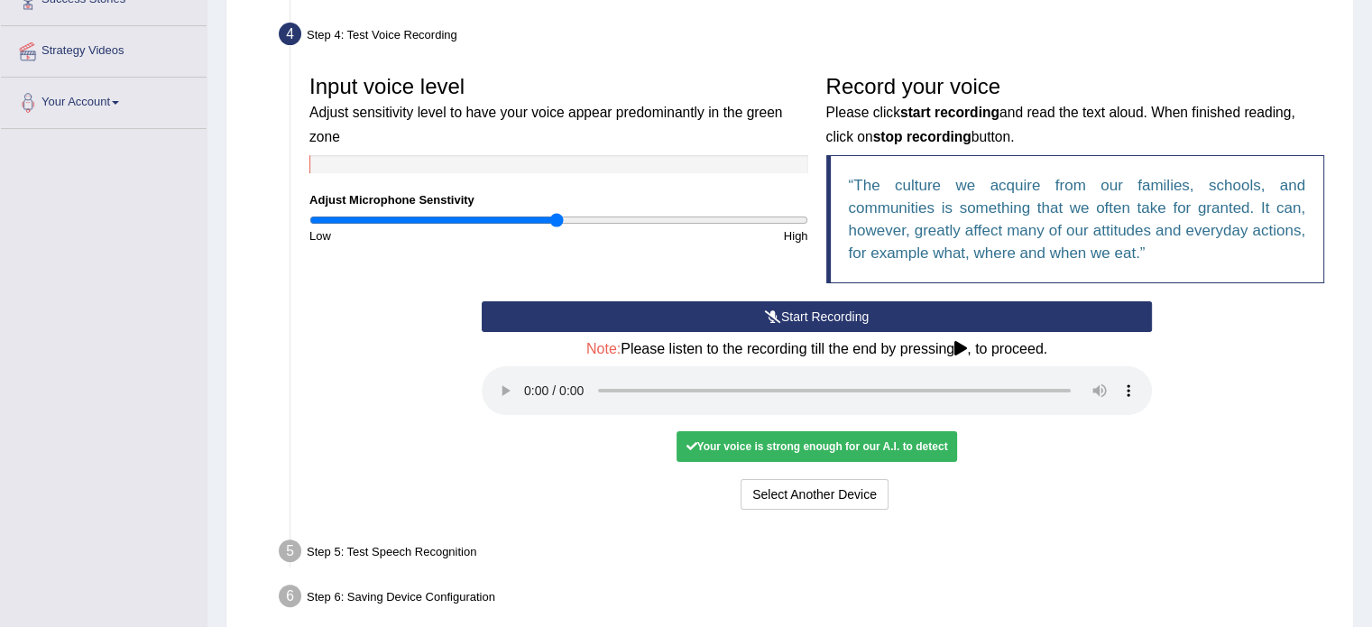
click at [776, 442] on div "Your voice is strong enough for our A.I. to detect" at bounding box center [816, 446] width 280 height 31
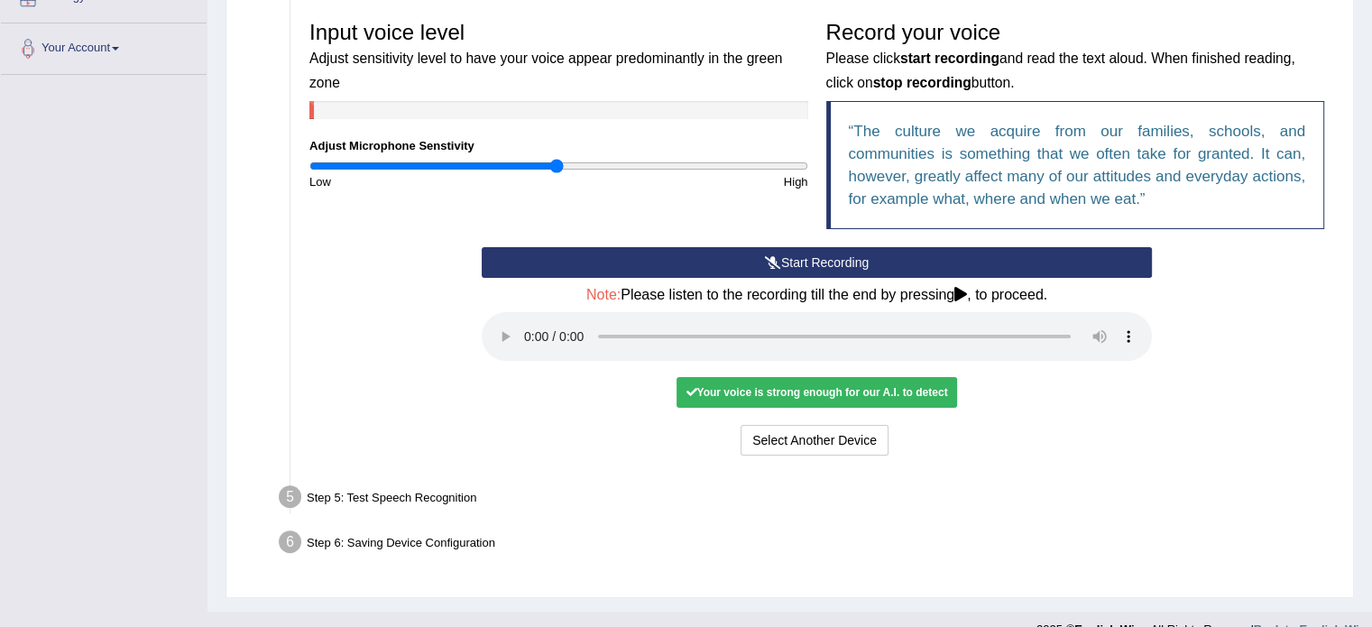
scroll to position [404, 0]
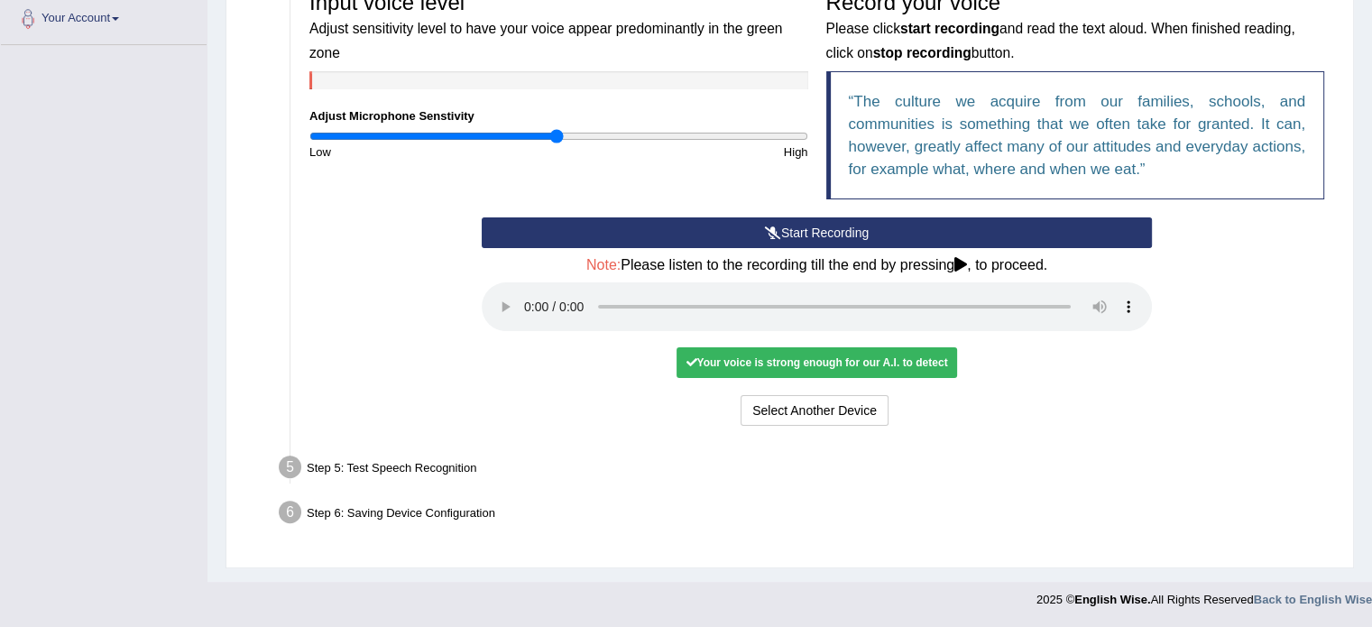
click at [959, 268] on h4 "Note: Please listen to the recording till the end by pressing , to proceed." at bounding box center [817, 265] width 670 height 16
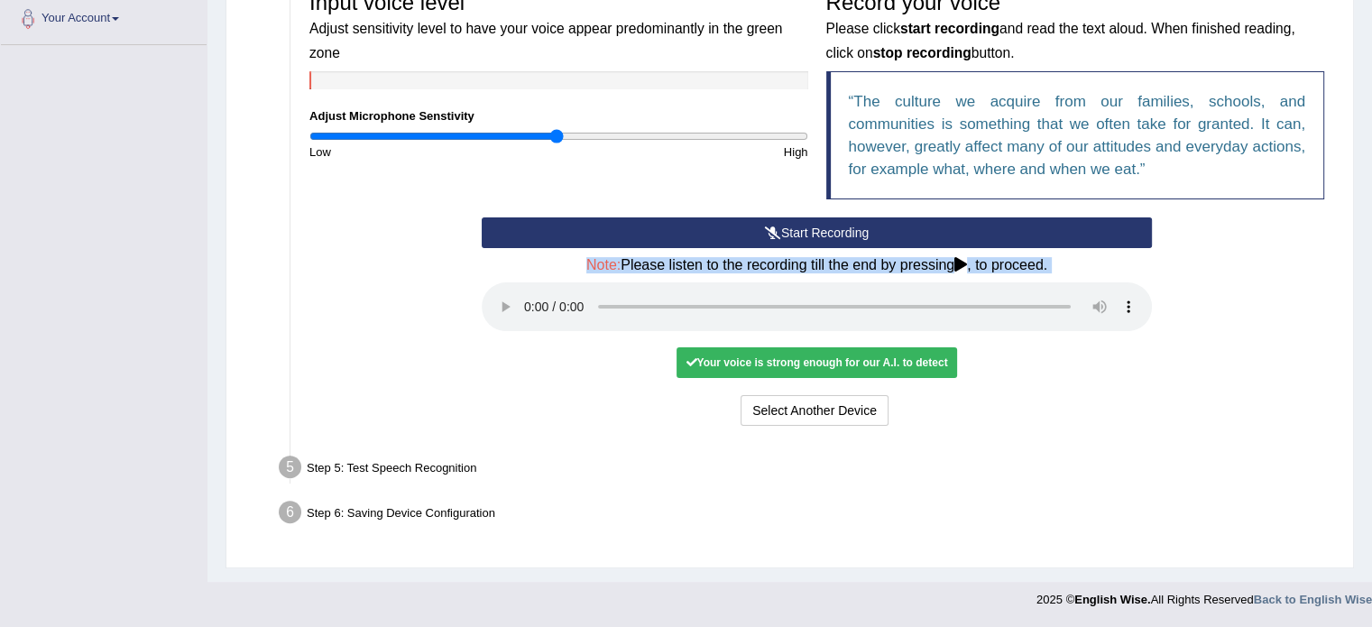
click at [959, 268] on h4 "Note: Please listen to the recording till the end by pressing , to proceed." at bounding box center [817, 265] width 670 height 16
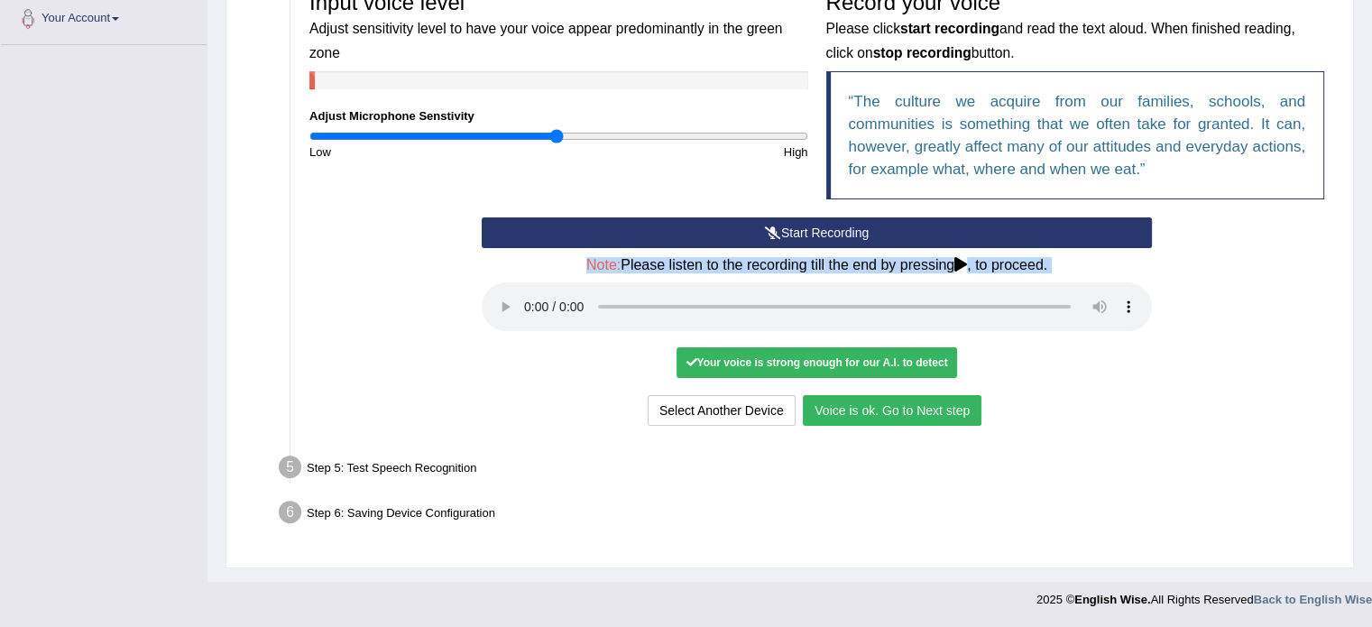
click at [871, 418] on button "Voice is ok. Go to Next step" at bounding box center [892, 410] width 179 height 31
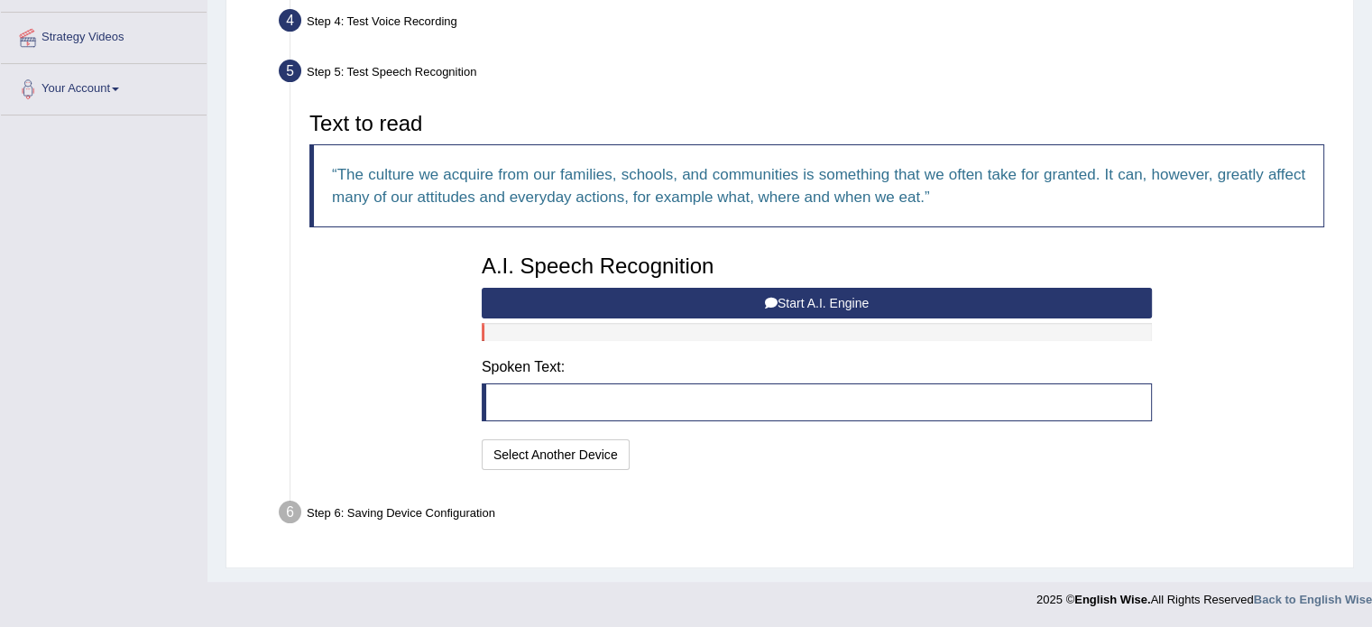
scroll to position [332, 0]
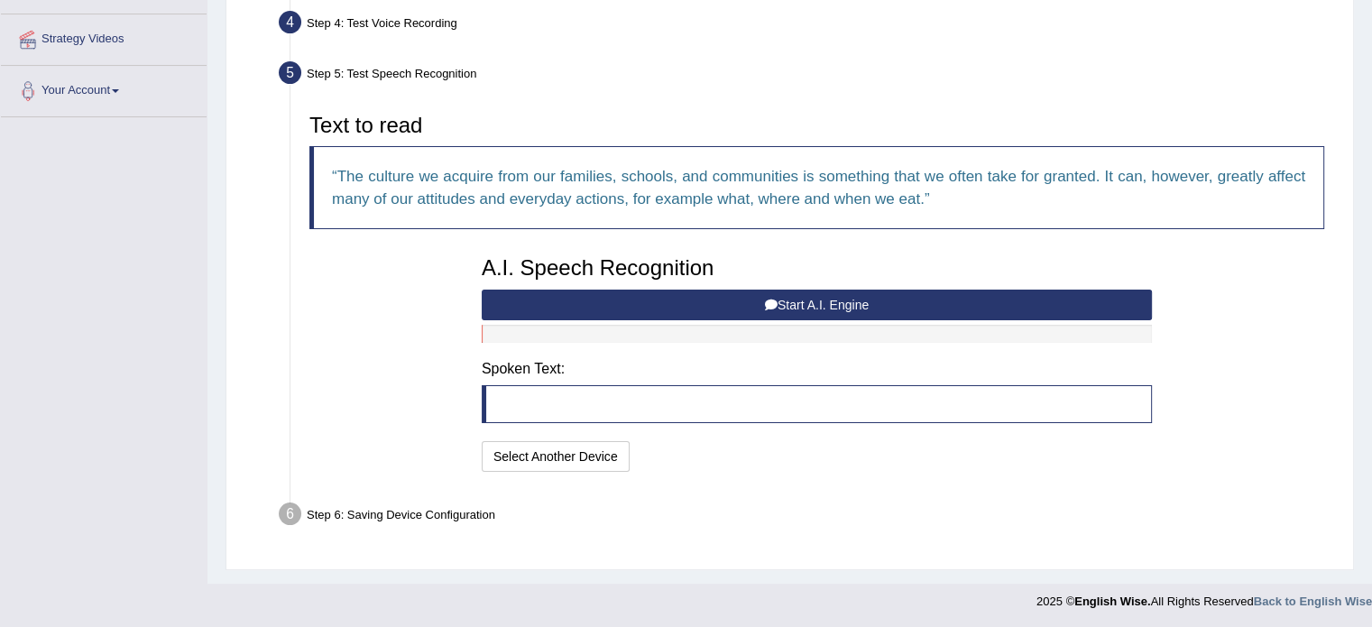
click at [780, 302] on button "Start A.I. Engine" at bounding box center [817, 304] width 670 height 31
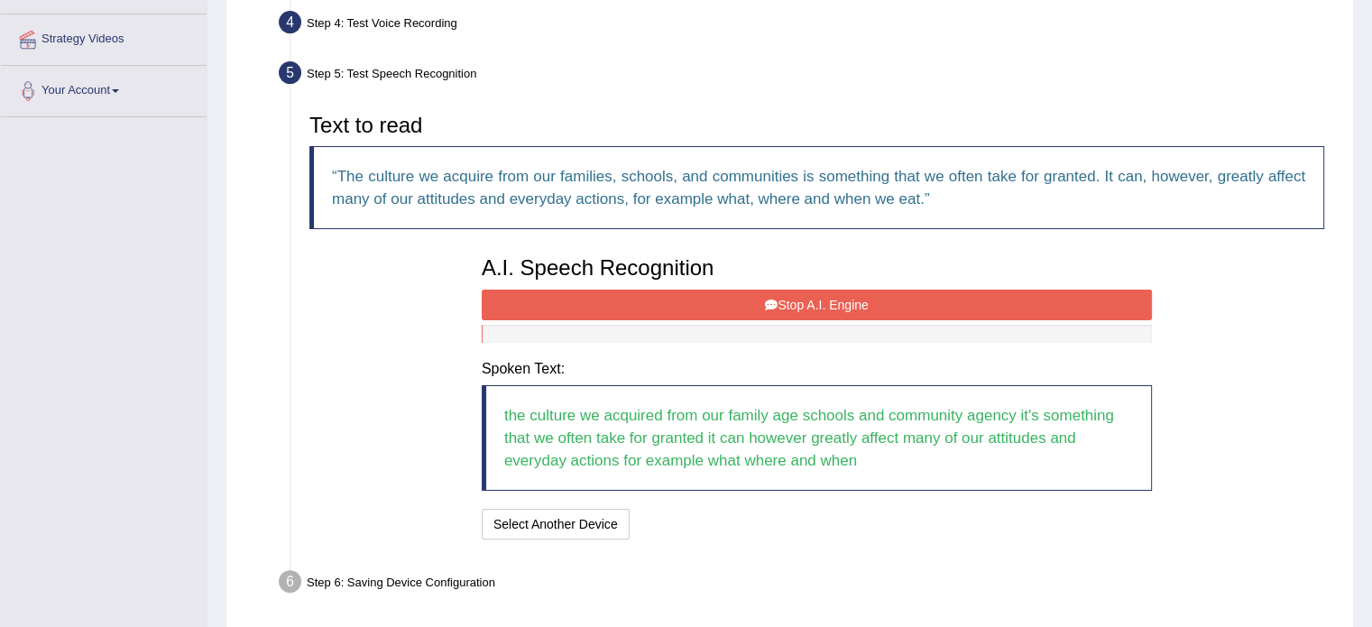
click at [780, 302] on button "Stop A.I. Engine" at bounding box center [817, 304] width 670 height 31
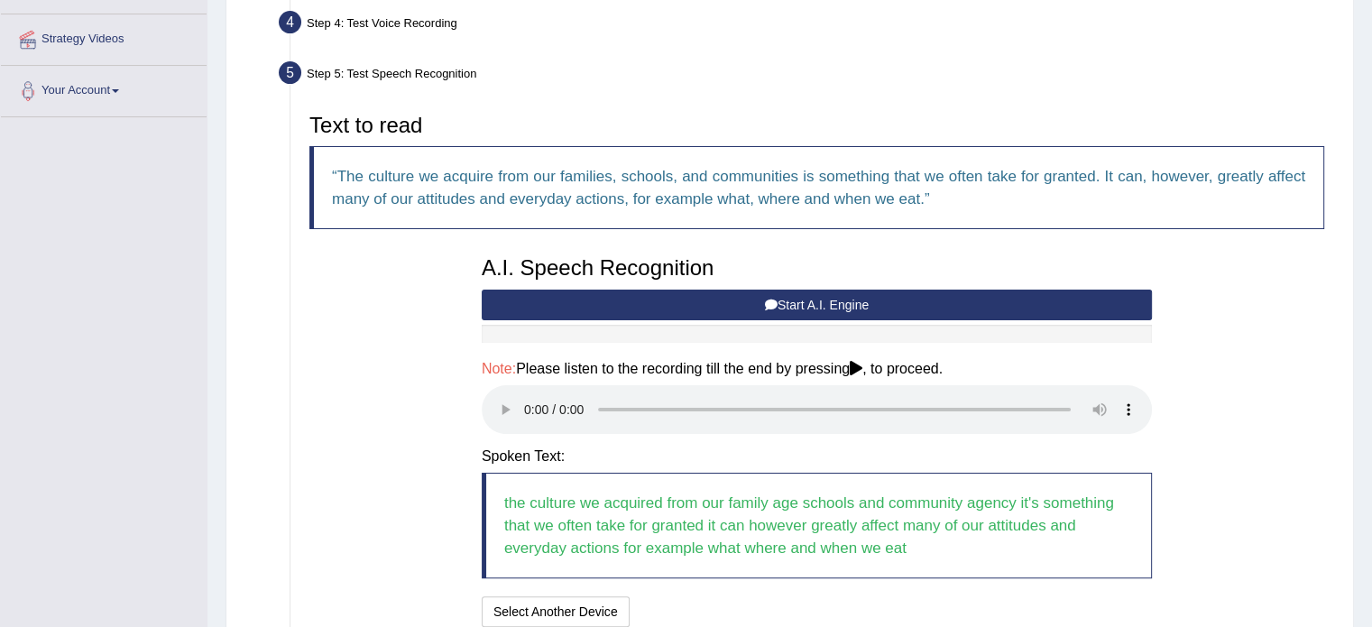
scroll to position [487, 0]
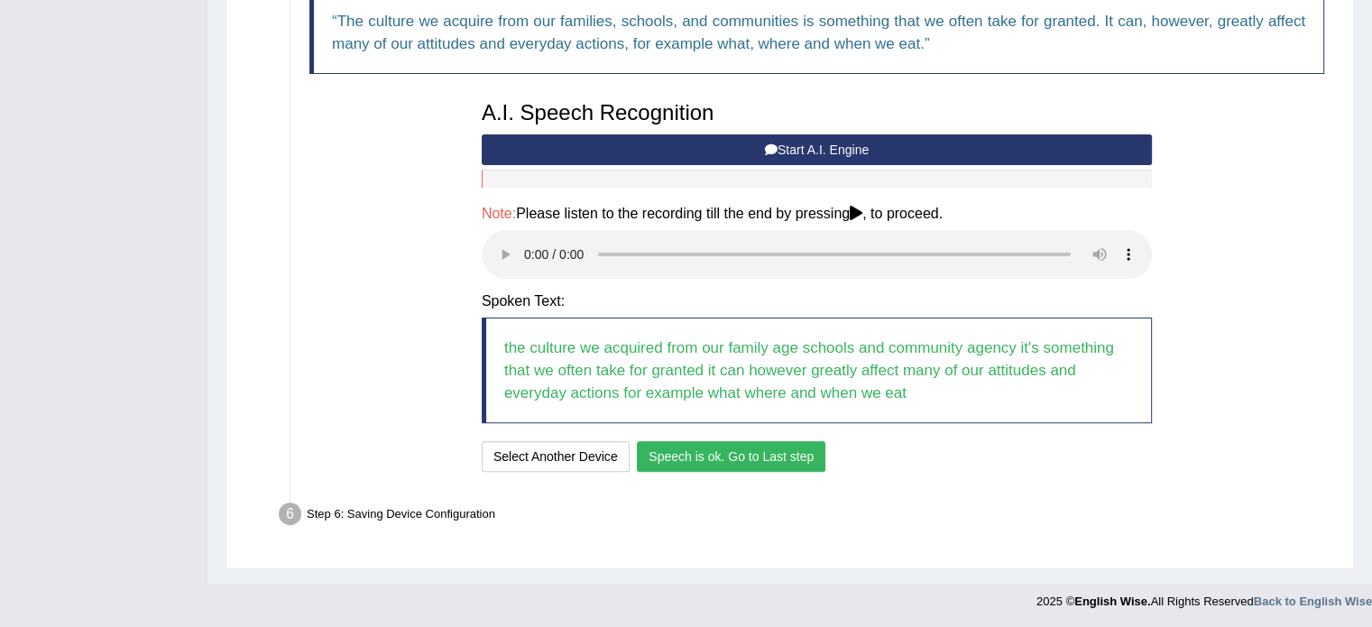
click at [797, 455] on button "Speech is ok. Go to Last step" at bounding box center [731, 456] width 188 height 31
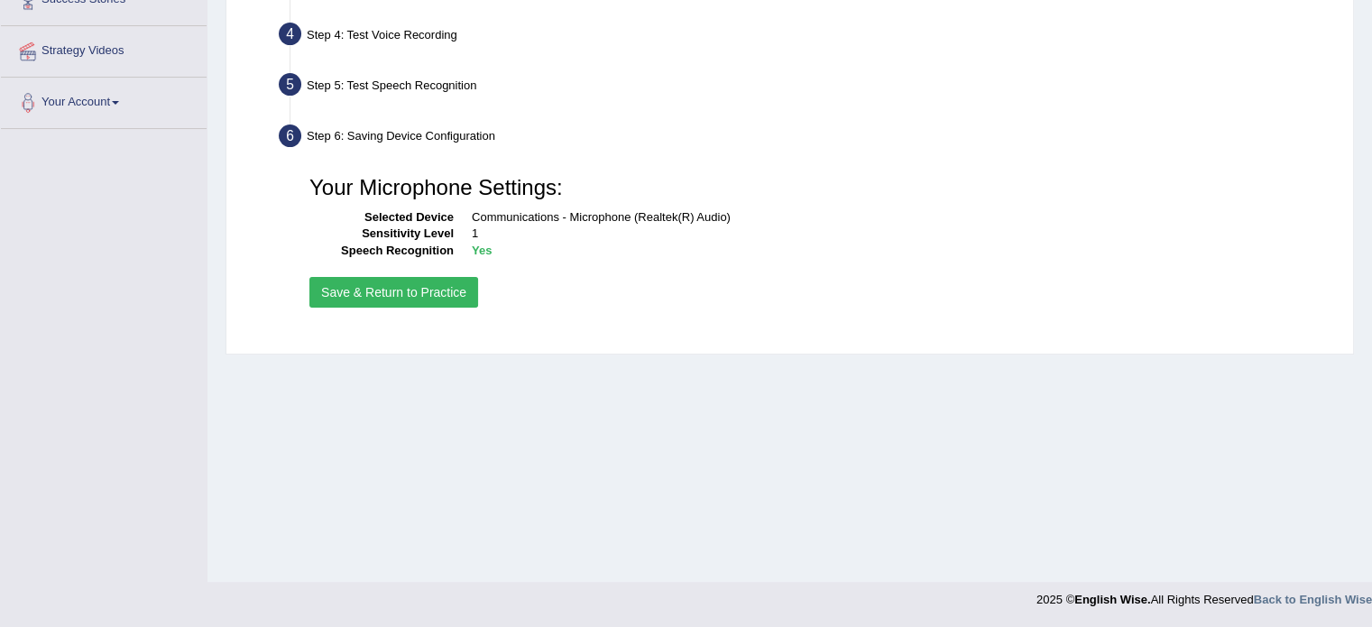
click at [390, 298] on button "Save & Return to Practice" at bounding box center [393, 292] width 169 height 31
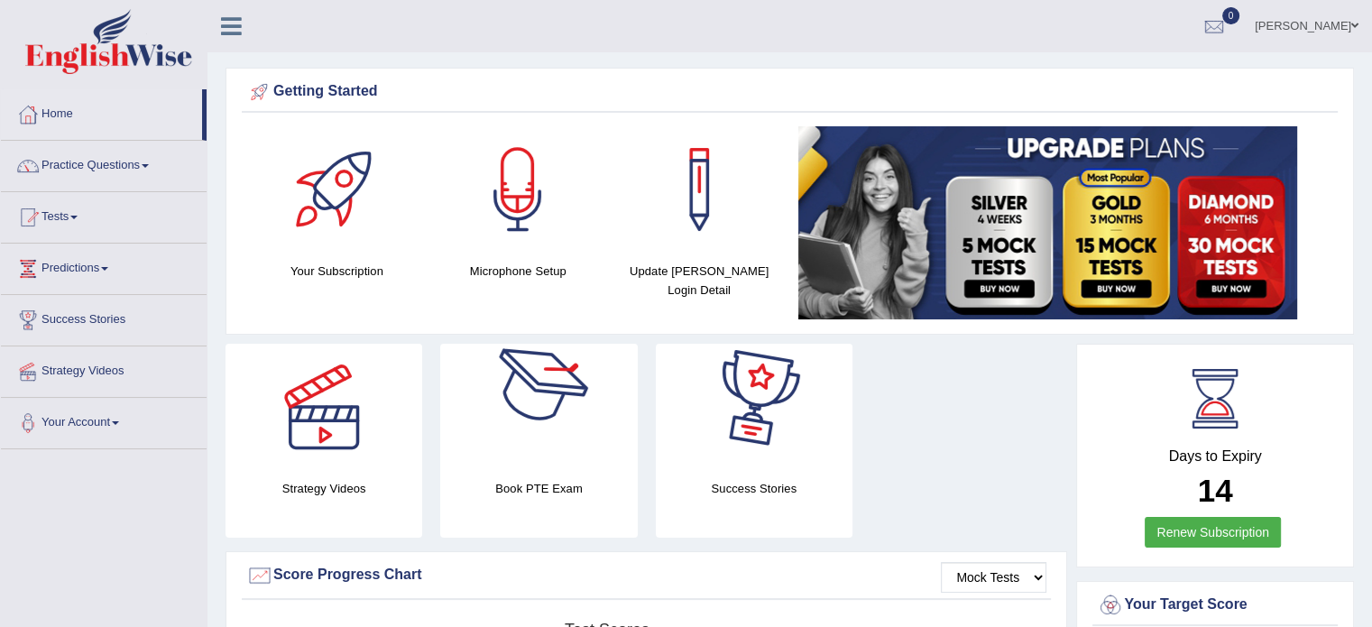
click at [746, 437] on div at bounding box center [754, 407] width 126 height 126
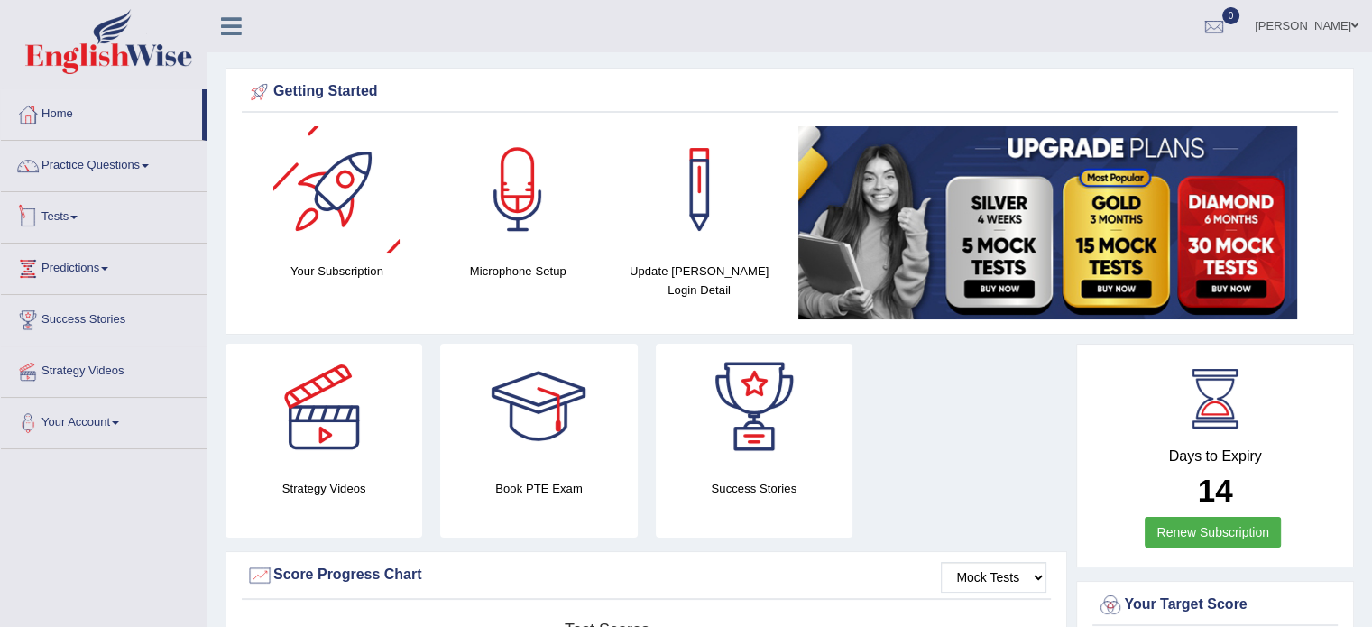
click at [291, 225] on div at bounding box center [336, 189] width 126 height 126
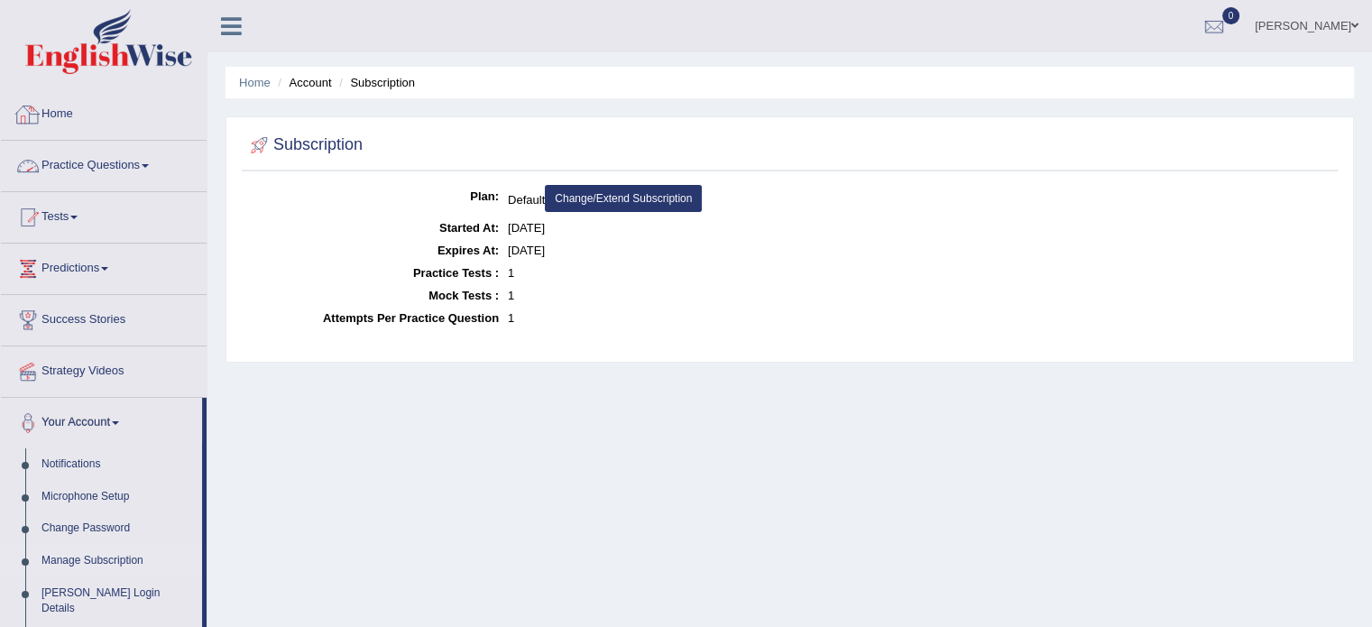
click at [47, 108] on link "Home" at bounding box center [104, 111] width 206 height 45
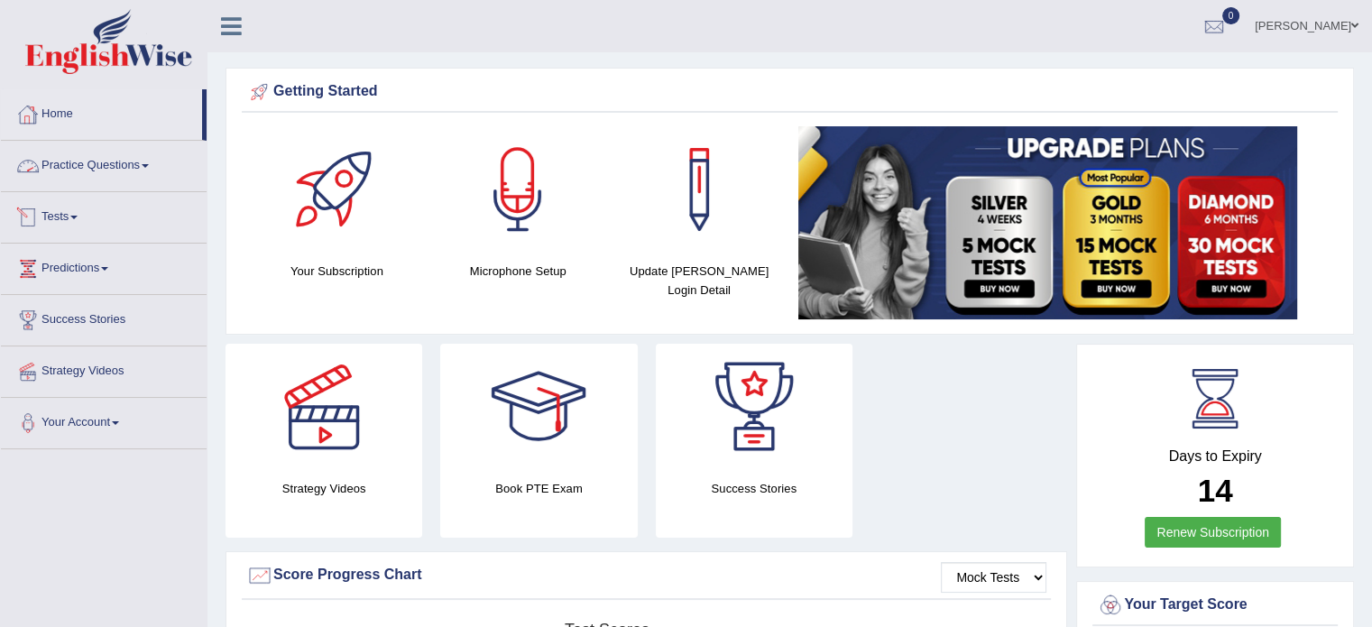
click at [61, 218] on link "Tests" at bounding box center [104, 214] width 206 height 45
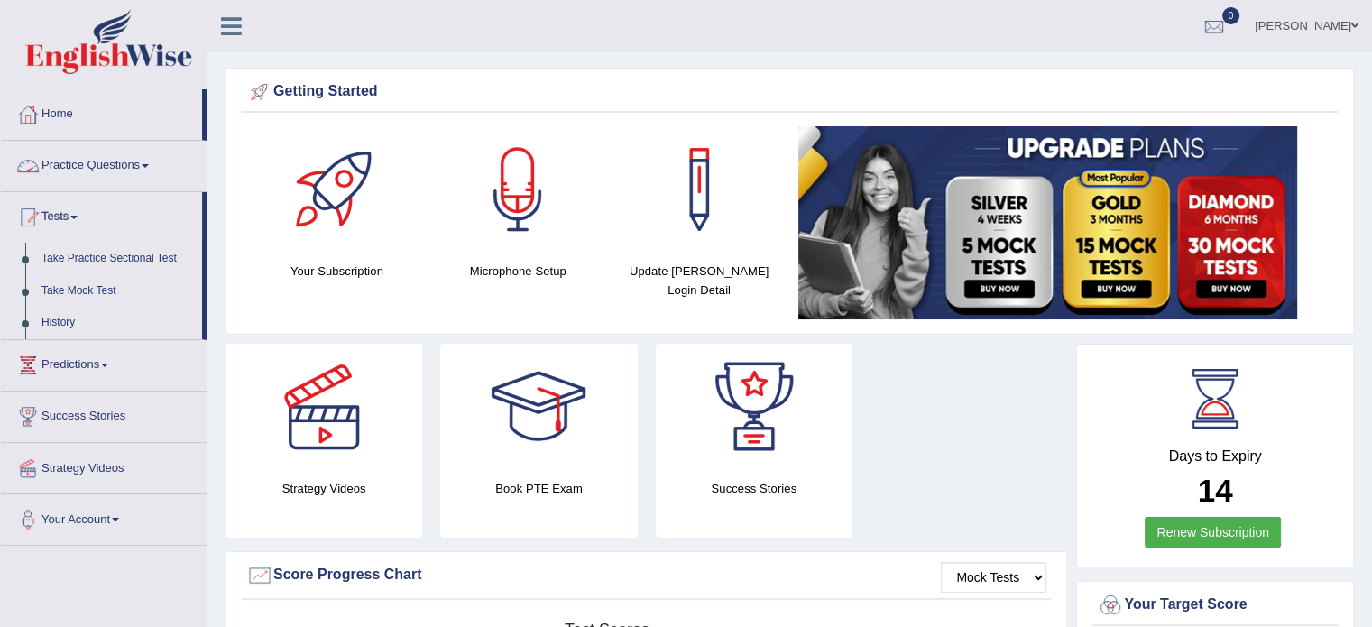
click at [149, 165] on span at bounding box center [145, 166] width 7 height 4
